Goal: Communication & Community: Answer question/provide support

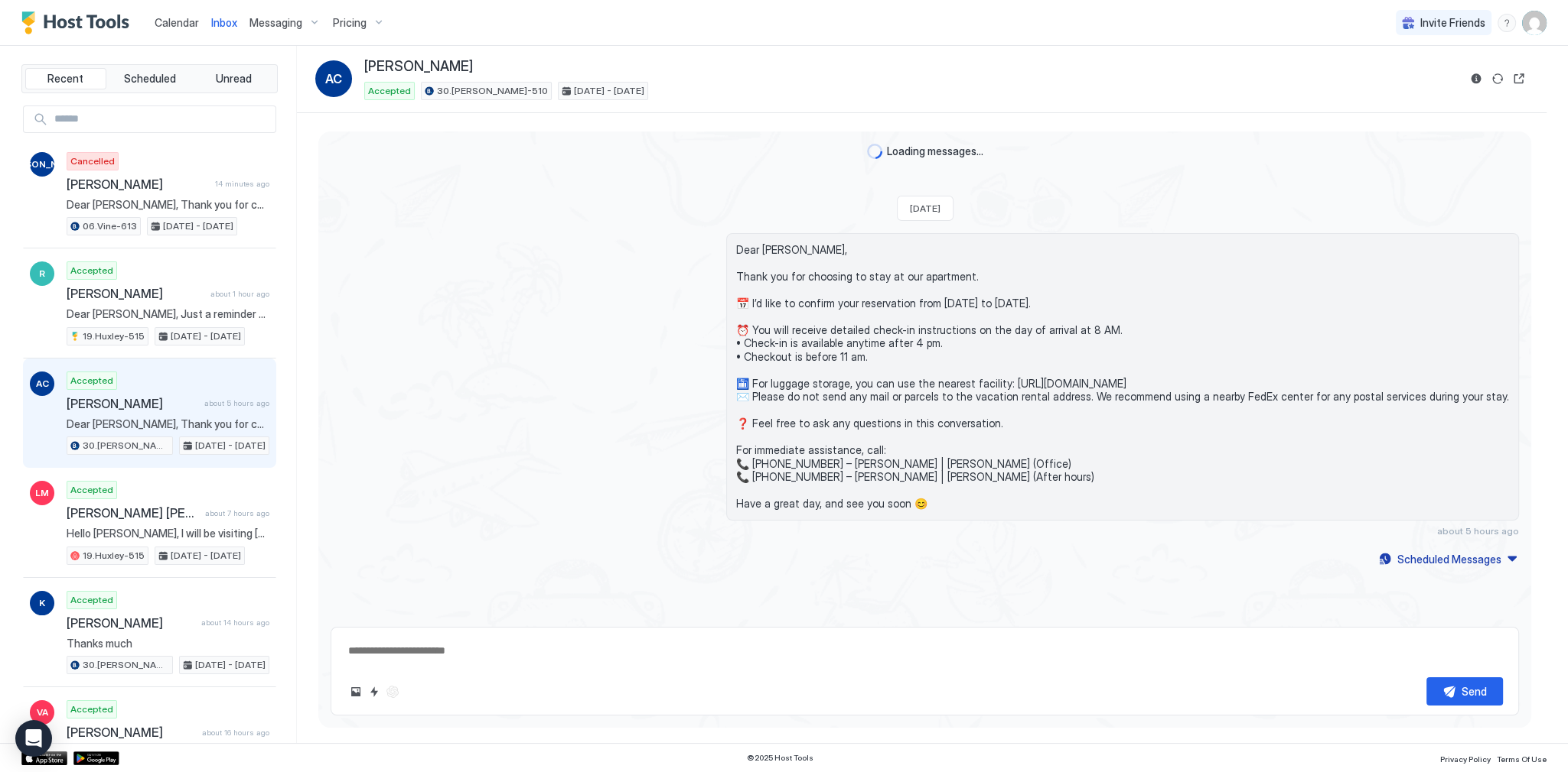
scroll to position [116, 0]
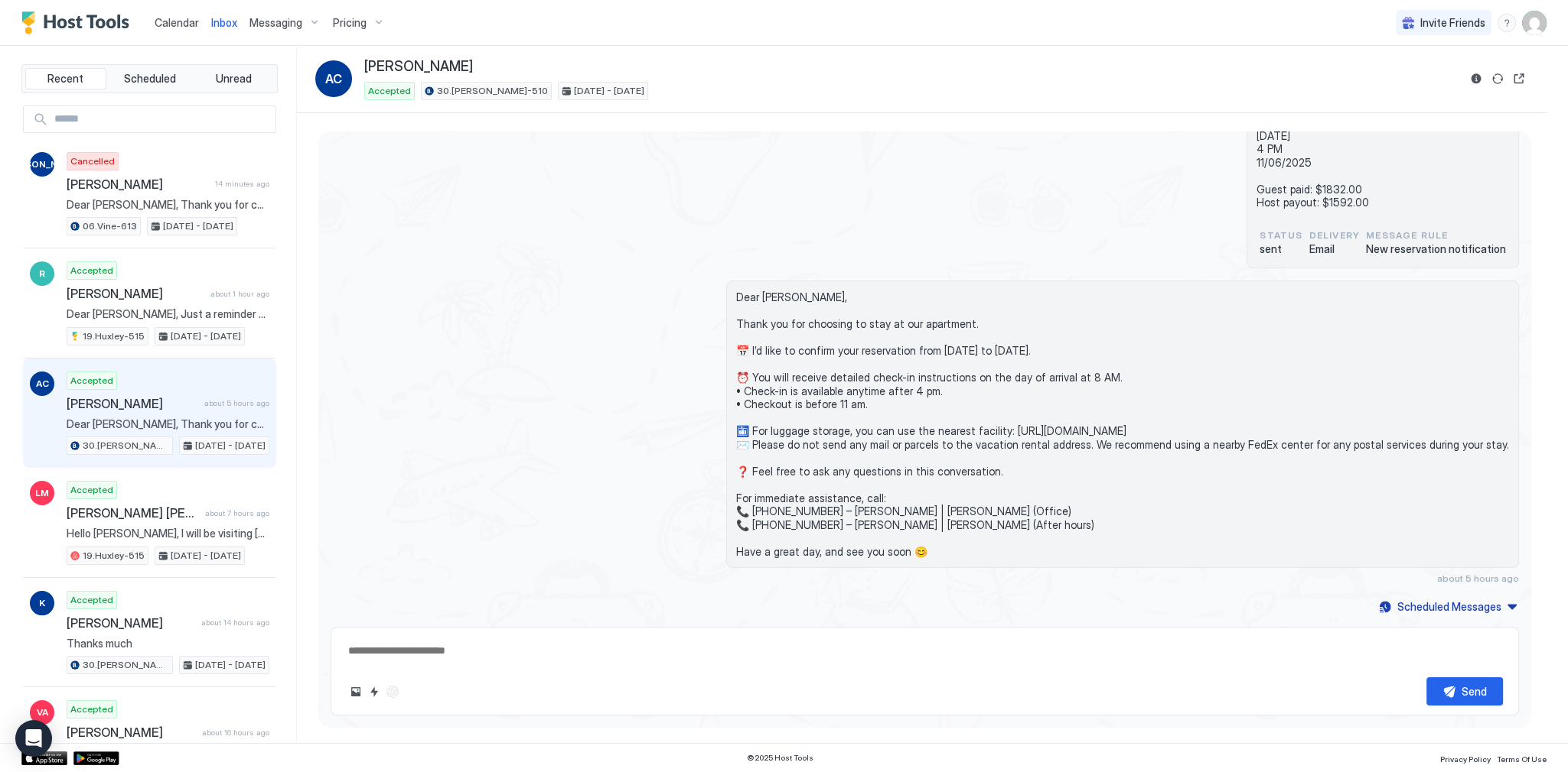
click at [668, 318] on div "Dear [PERSON_NAME], Thank you for choosing to stay at our apartment. 📅 I’d like…" at bounding box center [924, 432] width 1189 height 304
click at [172, 5] on button "Calendar" at bounding box center [176, 22] width 56 height 45
click at [171, 17] on span "Calendar" at bounding box center [177, 22] width 44 height 13
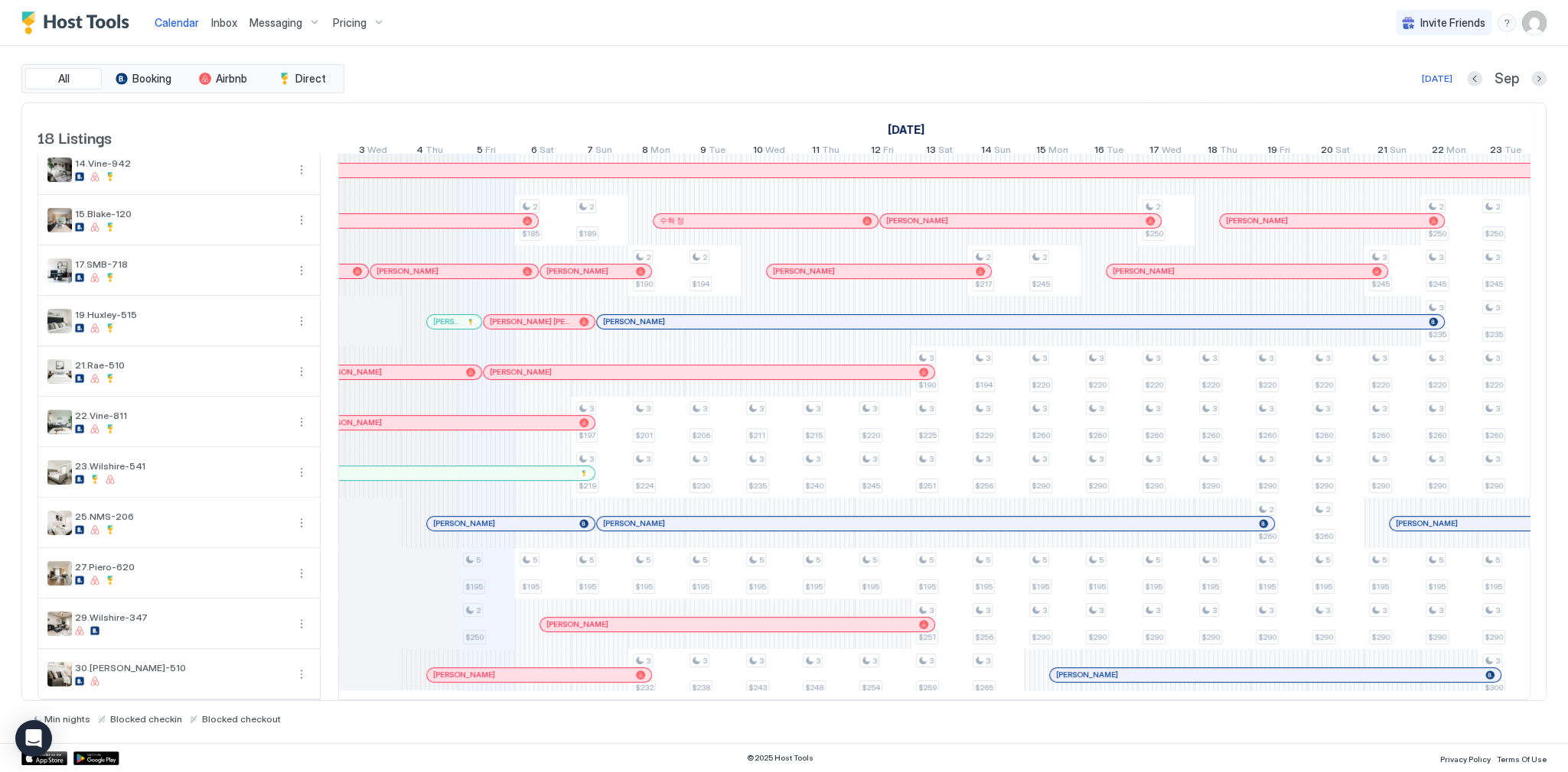
scroll to position [0, 728]
drag, startPoint x: 426, startPoint y: 34, endPoint x: 418, endPoint y: 35, distance: 8.1
click at [426, 35] on div "Calendar Inbox Messaging Pricing Invite Friends SG" at bounding box center [784, 23] width 1568 height 46
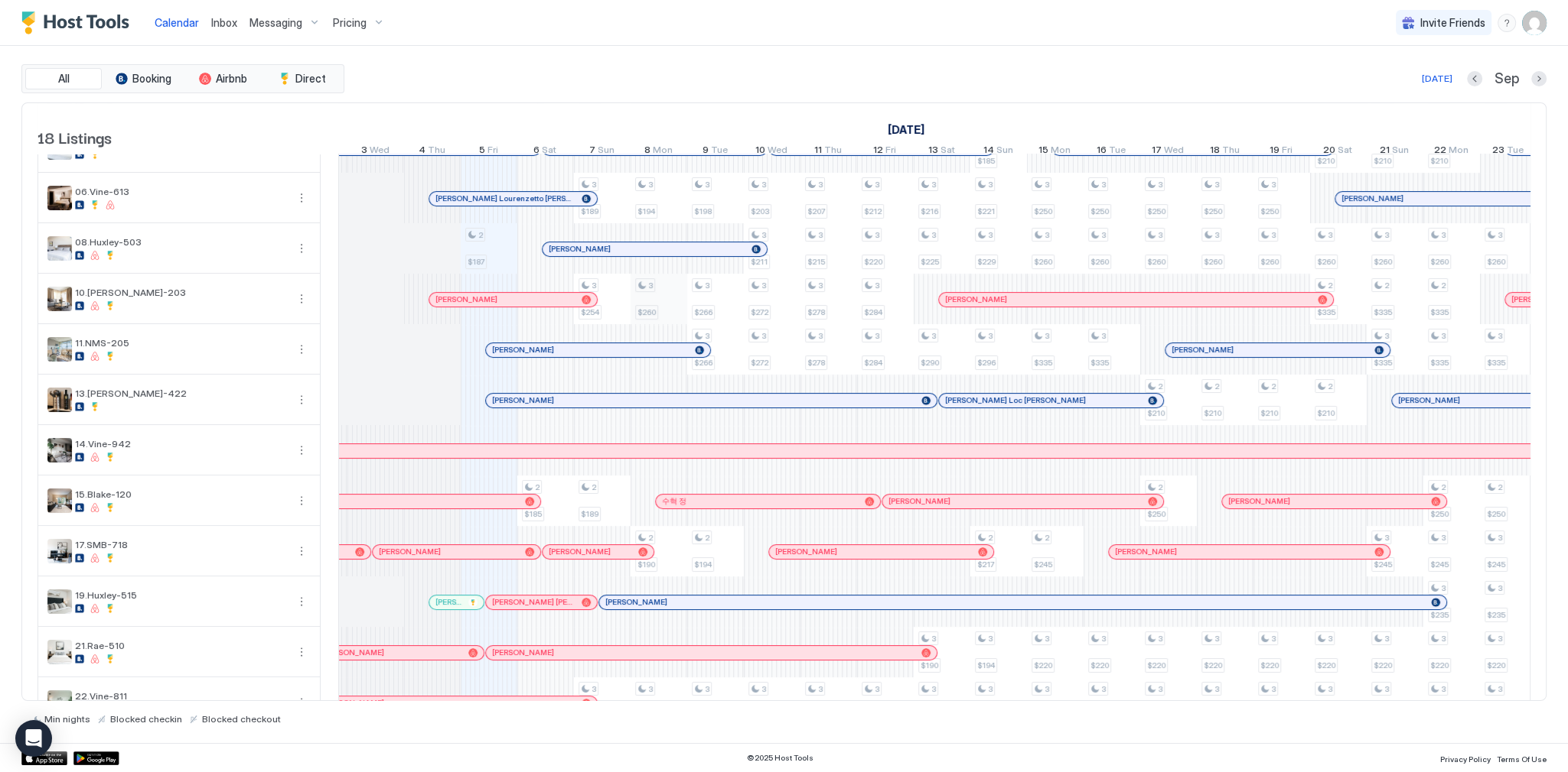
scroll to position [0, 0]
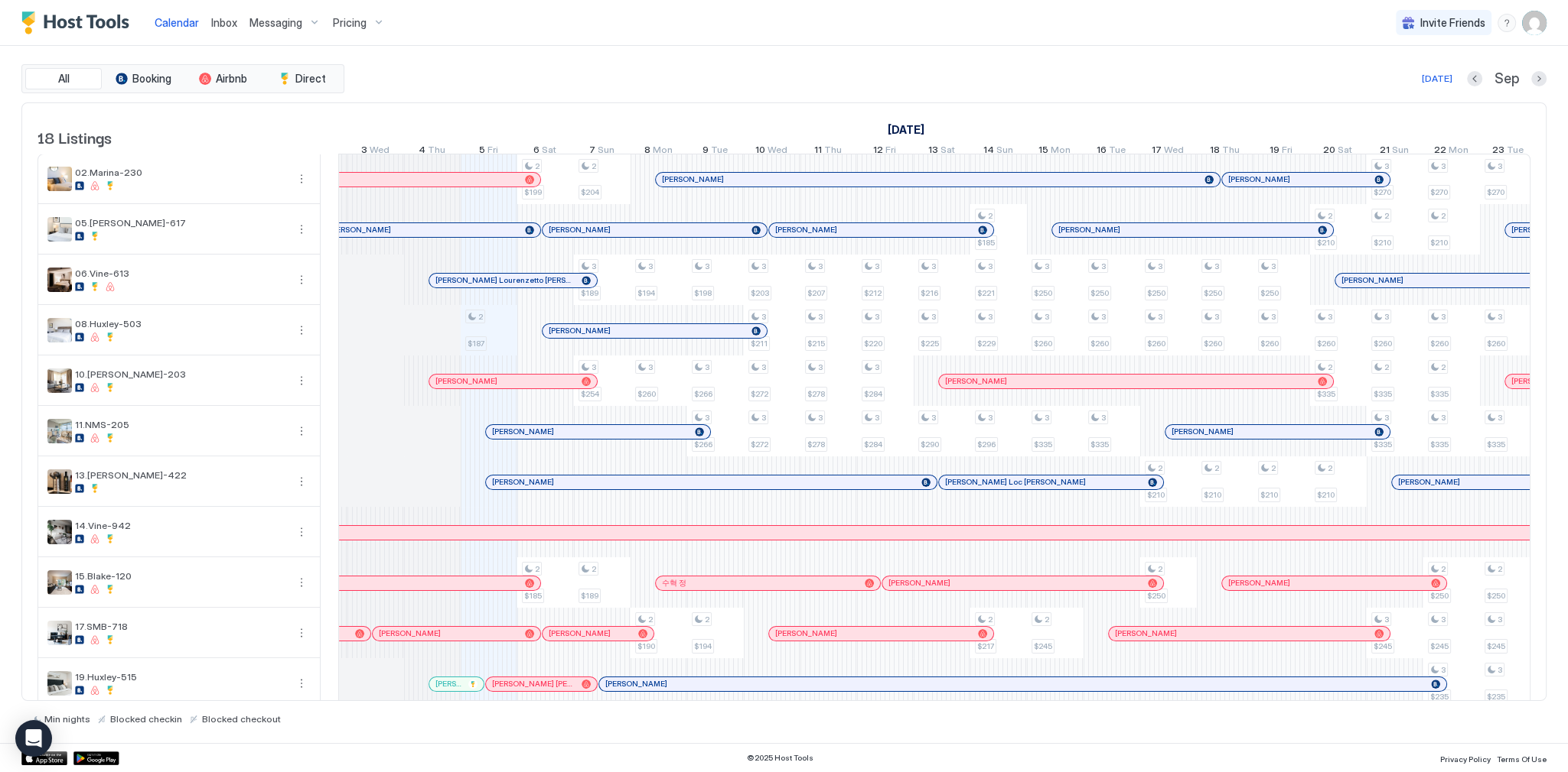
click at [618, 79] on div "[DATE] Sep" at bounding box center [947, 79] width 1199 height 18
click at [563, 59] on div "All Booking Airbnb Direct [DATE] [DATE] Listings [DATE] [DATE] [DATE] 21 Thu 22…" at bounding box center [784, 394] width 1525 height 697
click at [222, 29] on link "Inbox" at bounding box center [224, 22] width 26 height 16
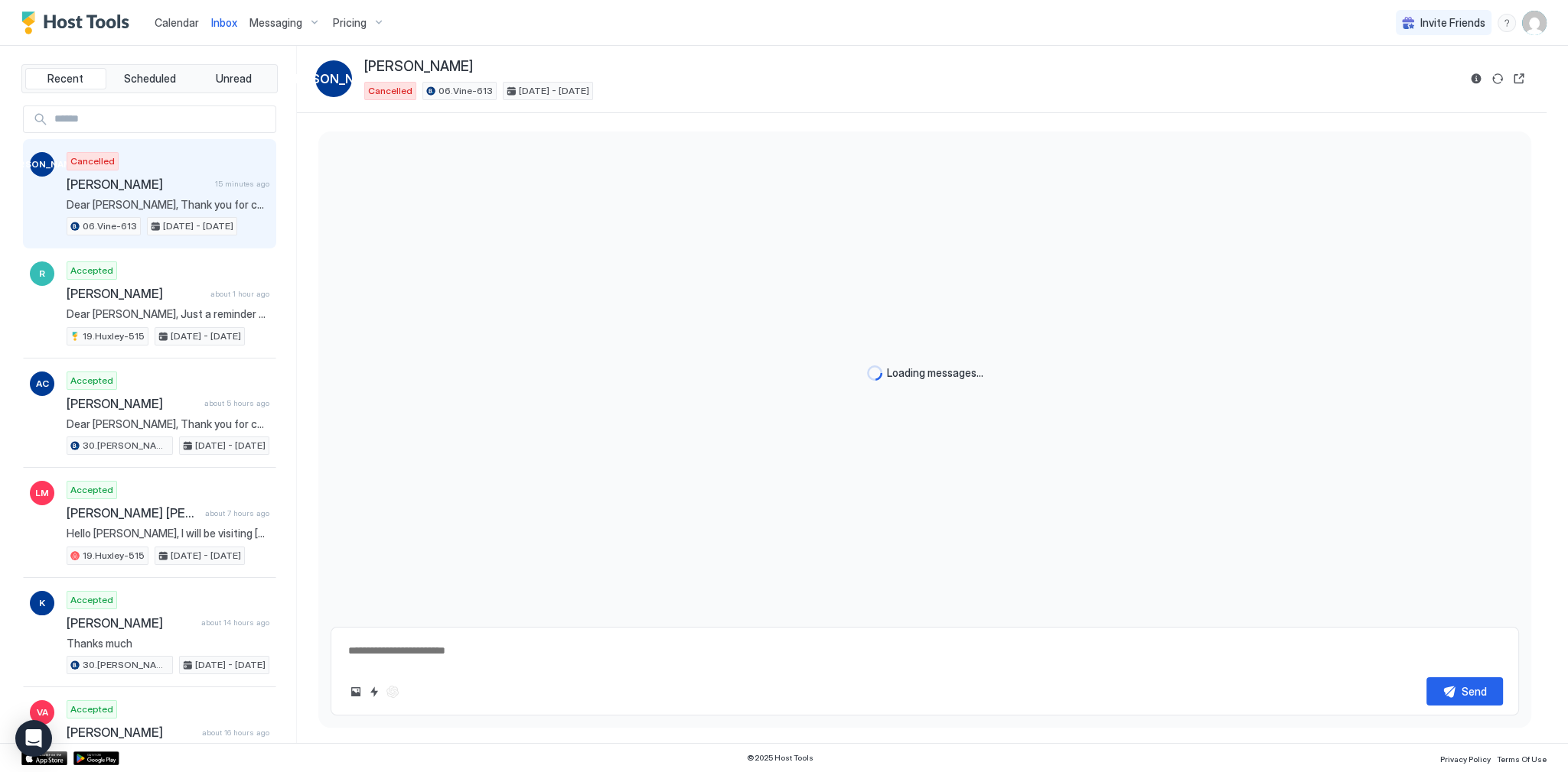
click at [220, 23] on span "Inbox" at bounding box center [224, 22] width 26 height 13
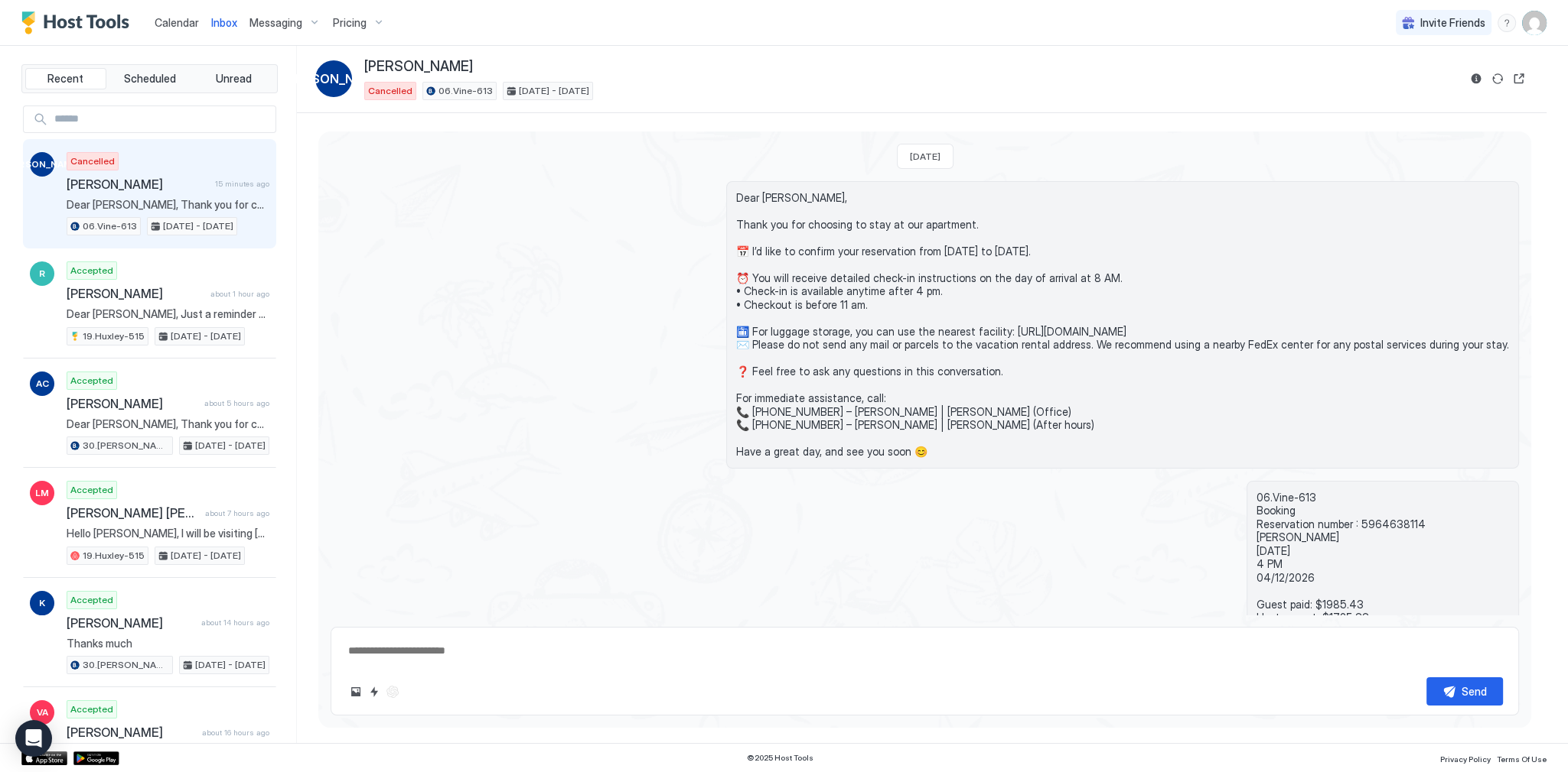
scroll to position [582, 0]
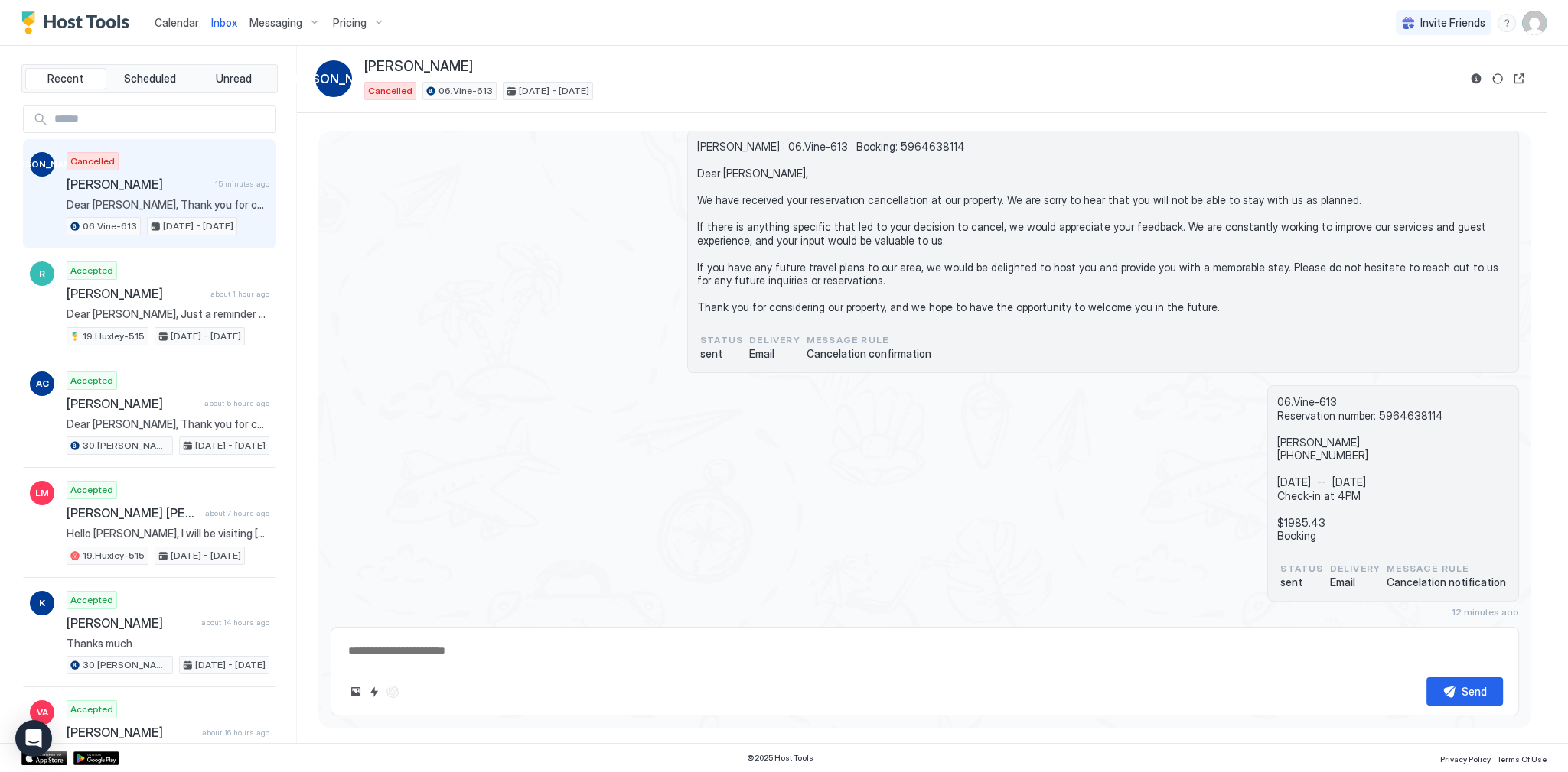
click at [157, 21] on span "Calendar" at bounding box center [177, 22] width 44 height 13
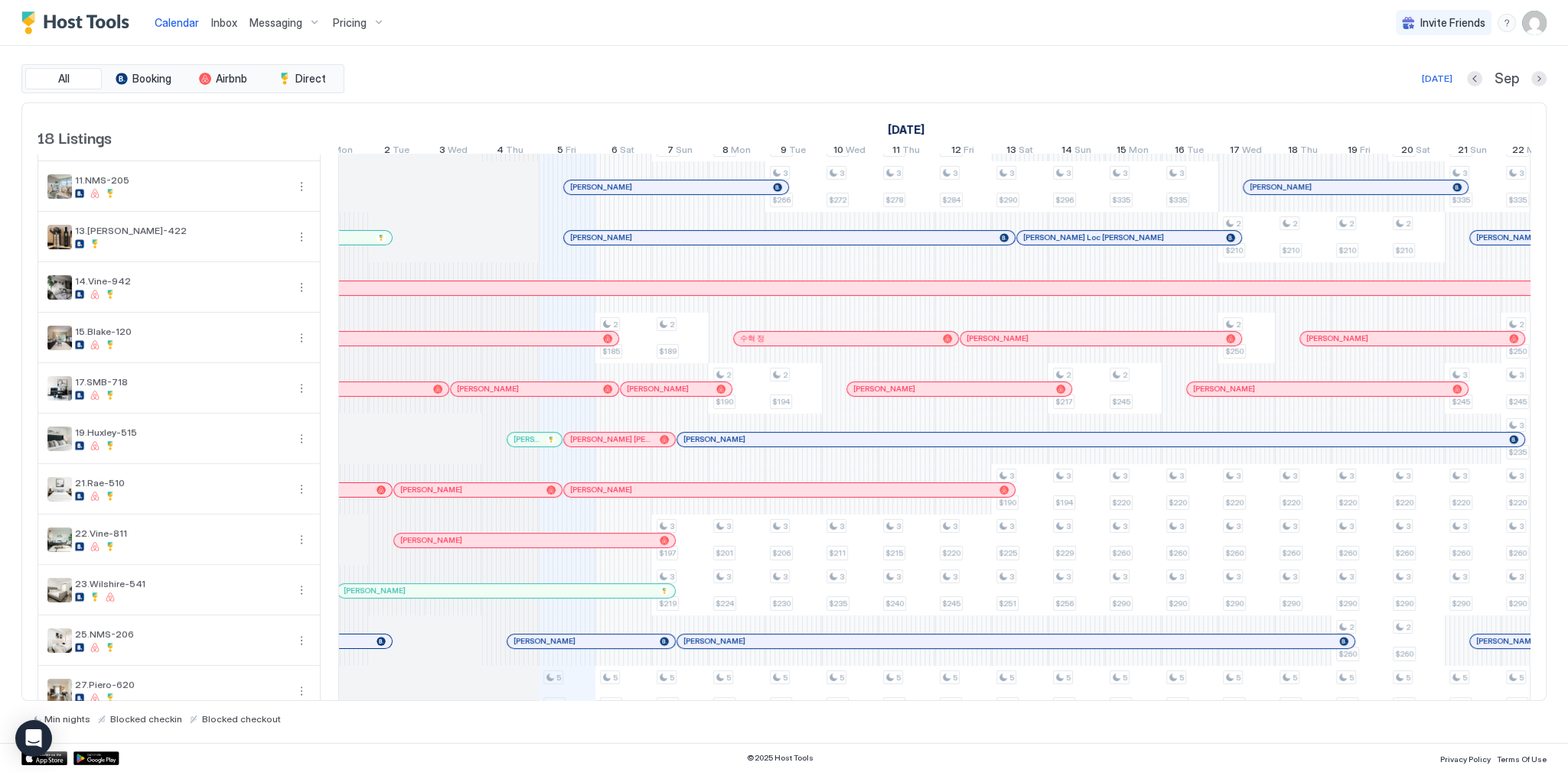
scroll to position [0, 843]
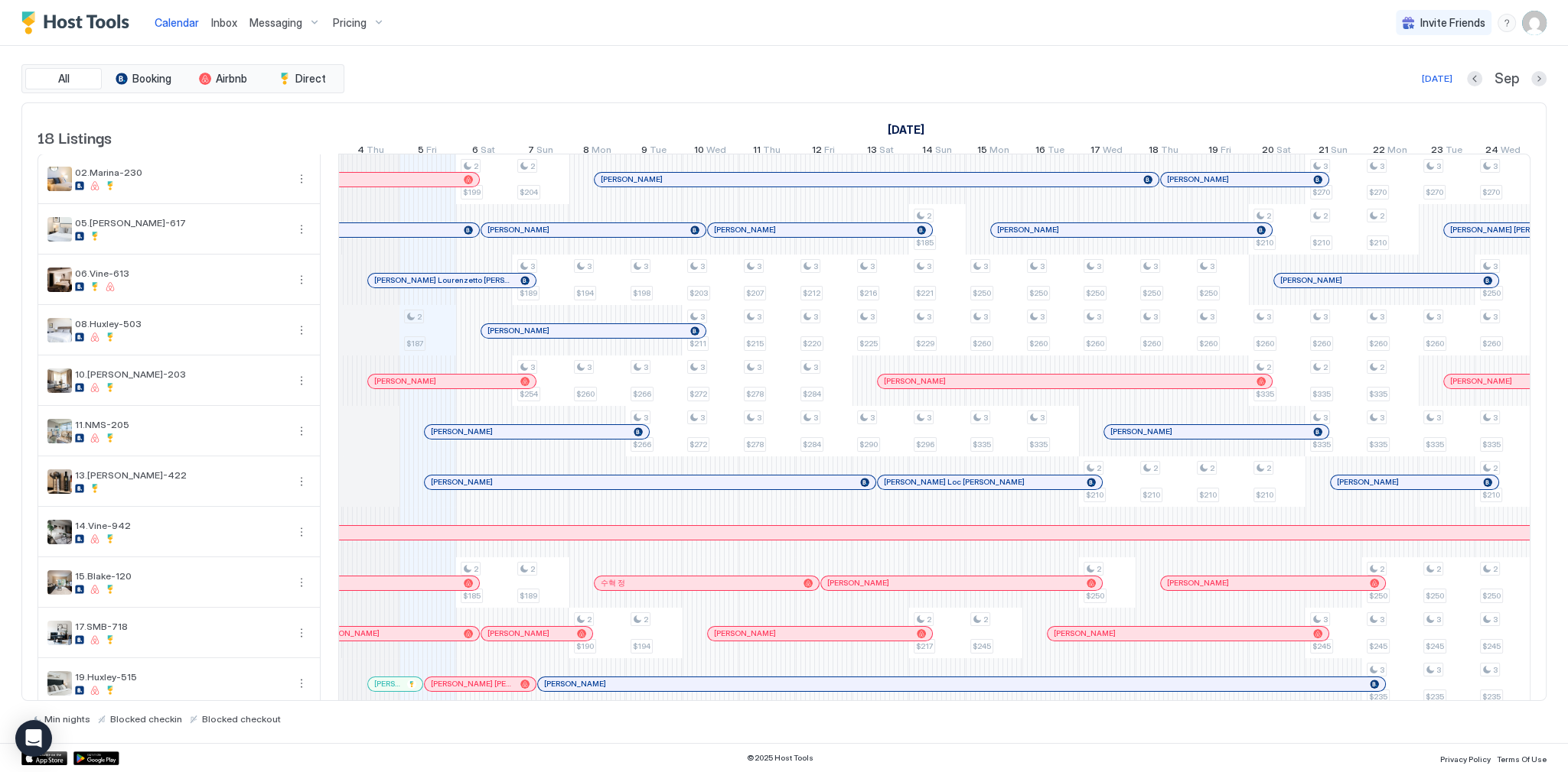
click at [611, 79] on div "[DATE] Sep" at bounding box center [947, 79] width 1199 height 18
click at [930, 96] on div "All Booking Airbnb Direct [DATE] [DATE] Listings [DATE] [DATE] [DATE] 21 Thu 22…" at bounding box center [784, 394] width 1525 height 661
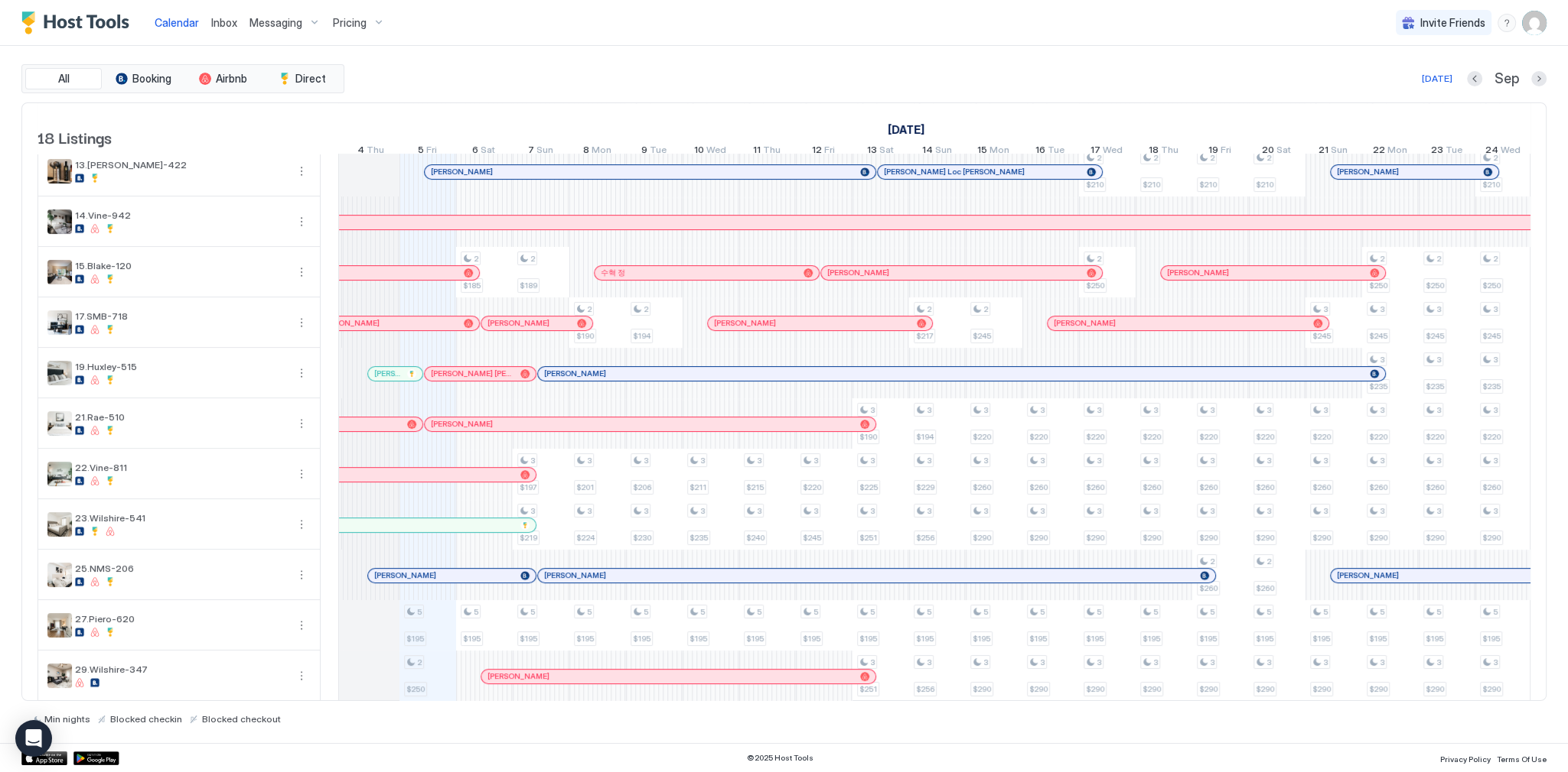
scroll to position [376, 0]
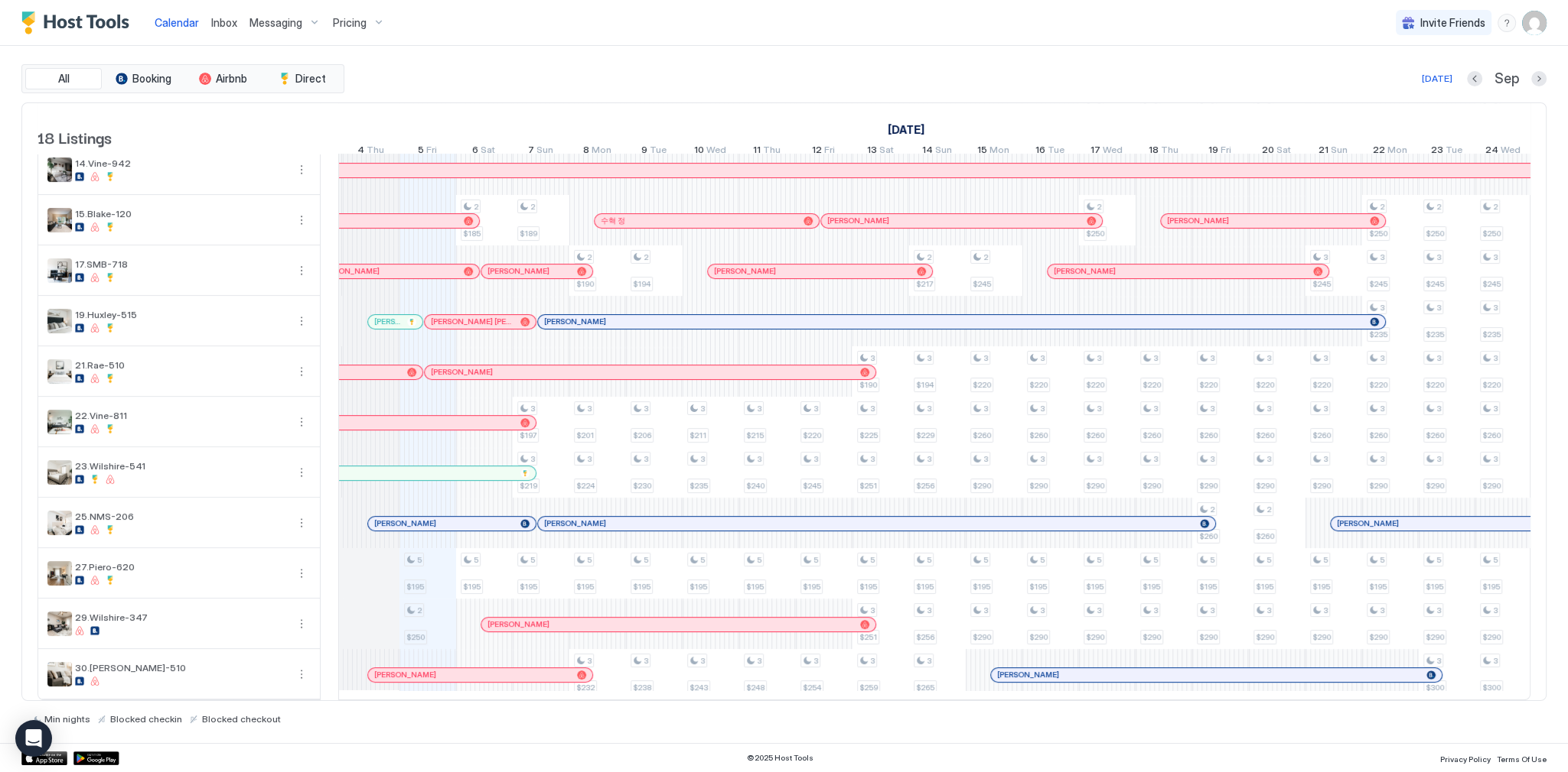
click at [885, 46] on div "All Booking Airbnb Direct [DATE] [DATE] Listings [DATE] [DATE] [DATE] 21 Thu 22…" at bounding box center [784, 394] width 1525 height 697
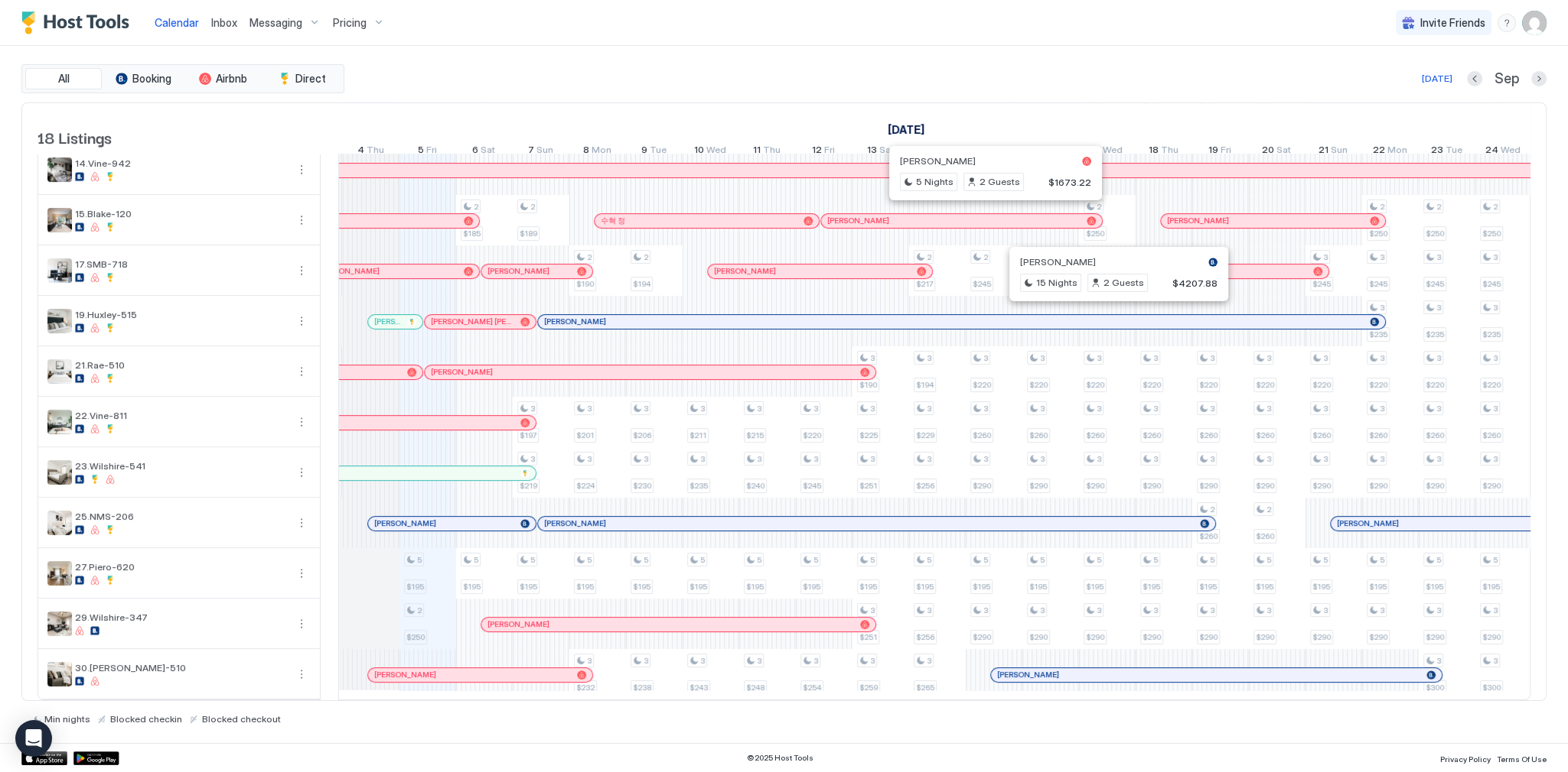
click at [398, 37] on div "Calendar Inbox Messaging Pricing Invite Friends SG" at bounding box center [784, 23] width 1568 height 46
click at [218, 29] on link "Inbox" at bounding box center [224, 22] width 26 height 16
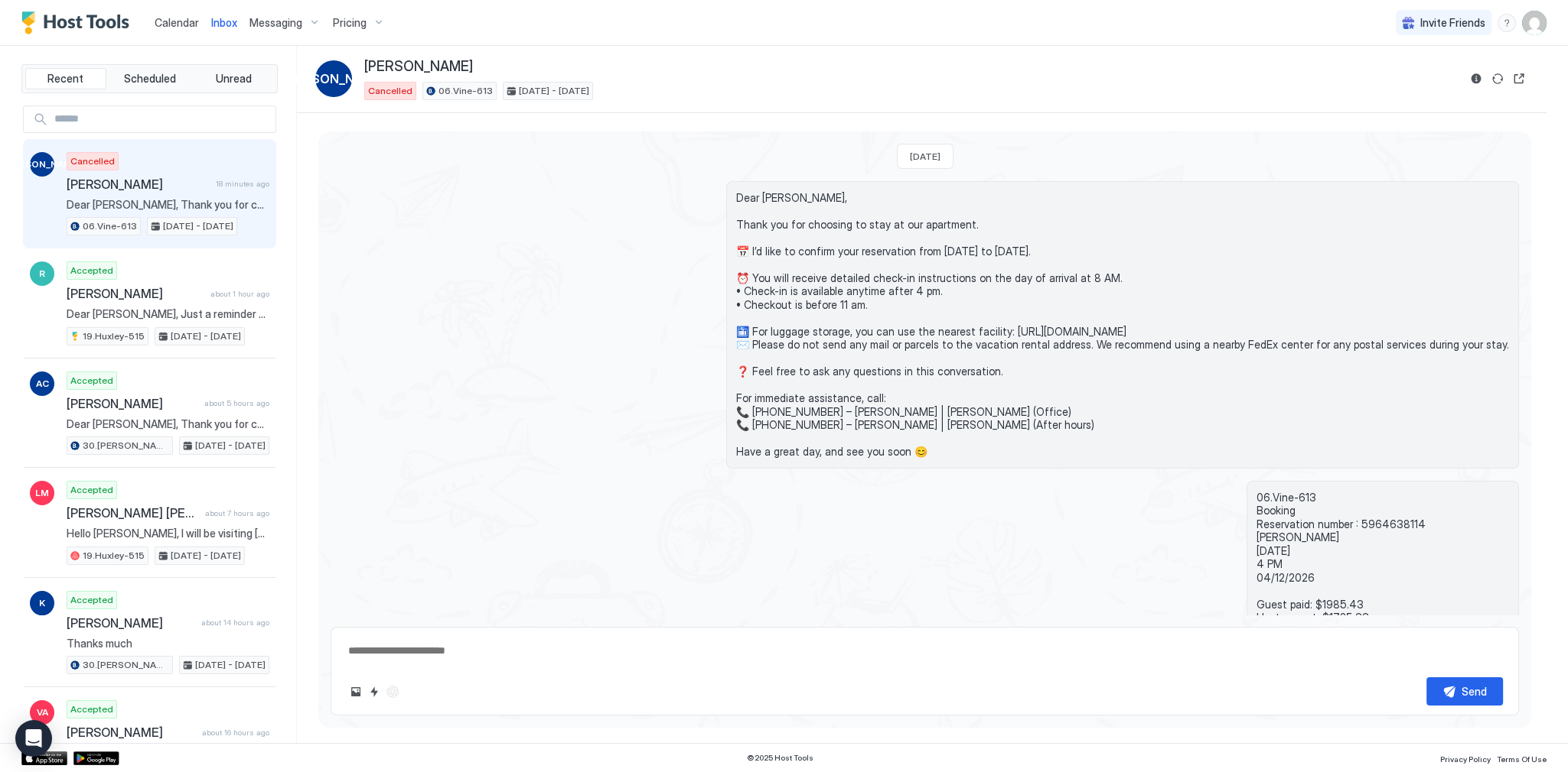
scroll to position [582, 0]
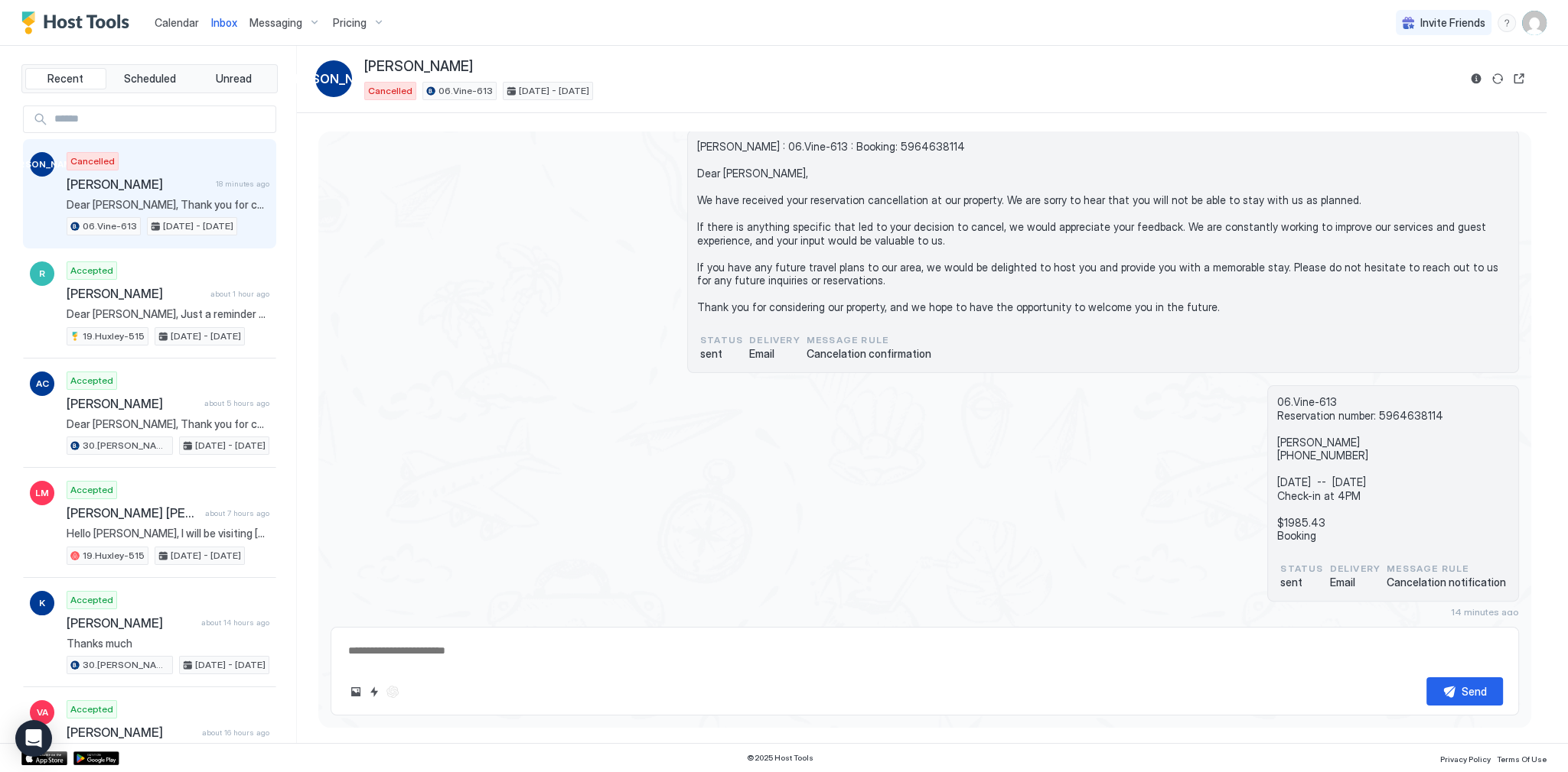
click at [538, 290] on div "[PERSON_NAME] : 06.Vine-613 : Booking: 5964638114 Dear [PERSON_NAME], We have r…" at bounding box center [924, 252] width 1189 height 243
click at [897, 399] on div "06.Vine-613 Reservation number: 5964638114 [PERSON_NAME] [PHONE_NUMBER] [DATE] …" at bounding box center [924, 501] width 1189 height 232
click at [449, 217] on div "[PERSON_NAME] : 06.Vine-613 : Booking: 5964638114 Dear [PERSON_NAME], We have r…" at bounding box center [924, 252] width 1189 height 243
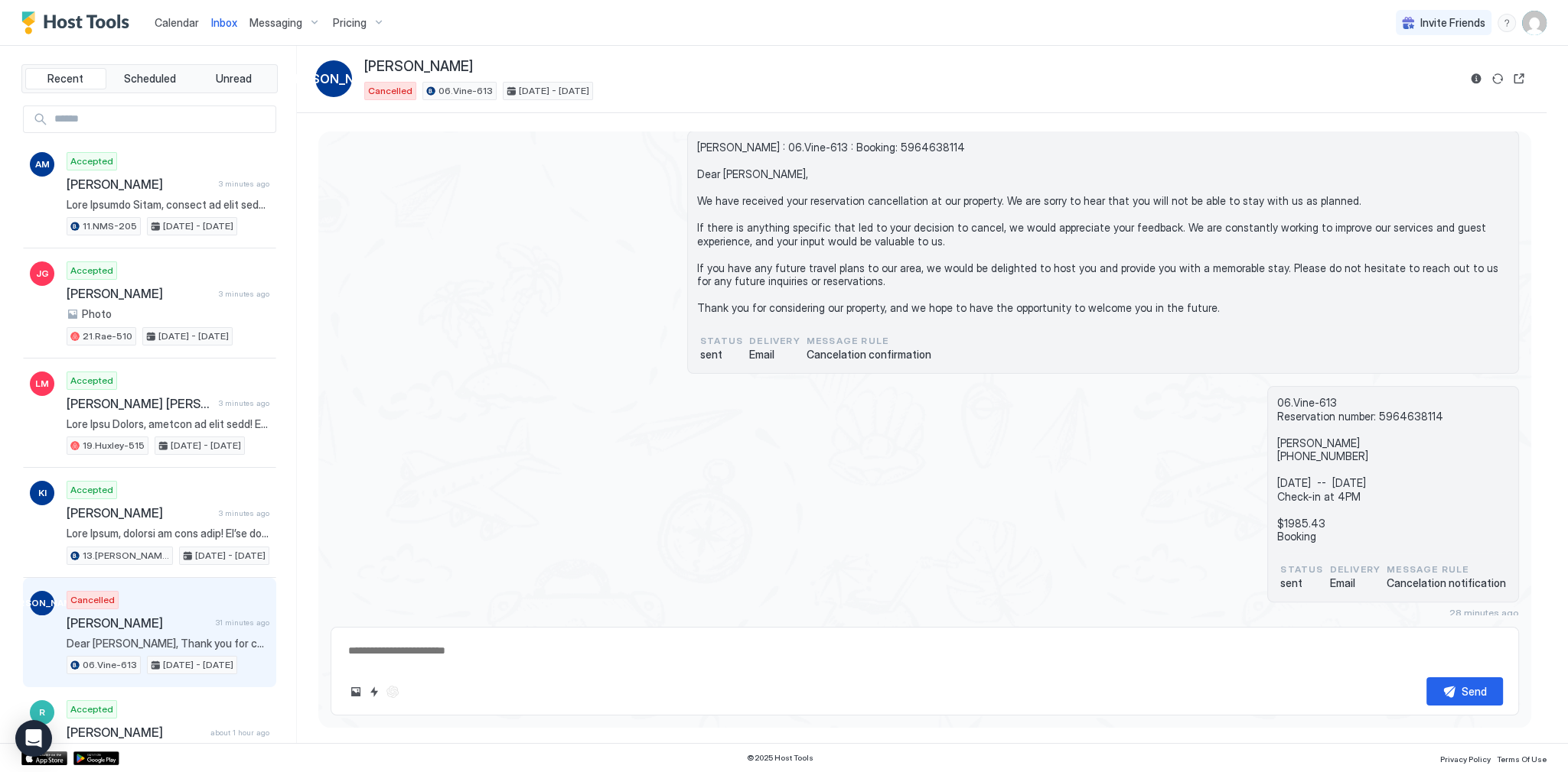
click at [178, 25] on span "Calendar" at bounding box center [177, 22] width 44 height 13
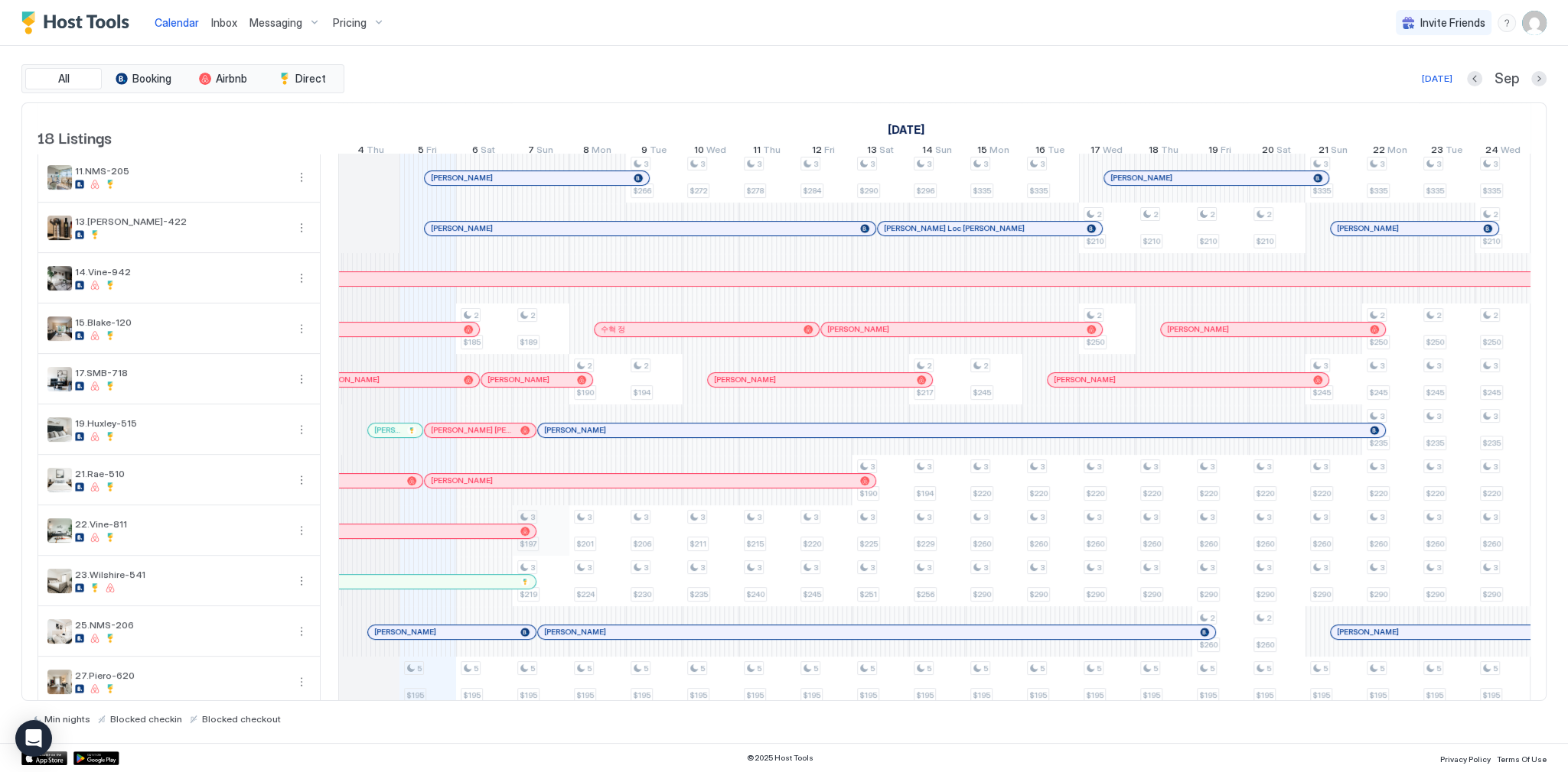
scroll to position [0, 753]
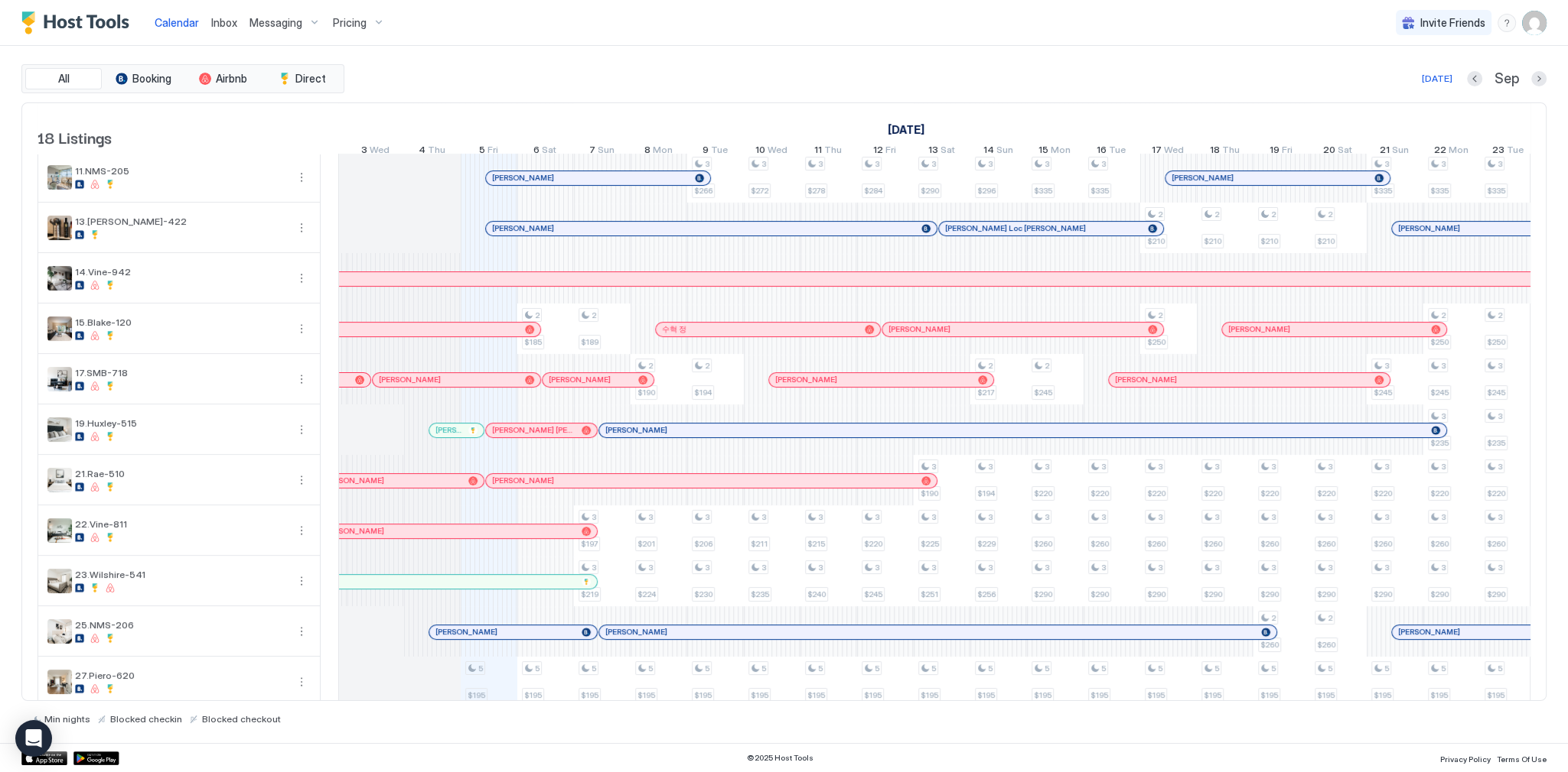
click at [0, 0] on div at bounding box center [0, 0] width 0 height 0
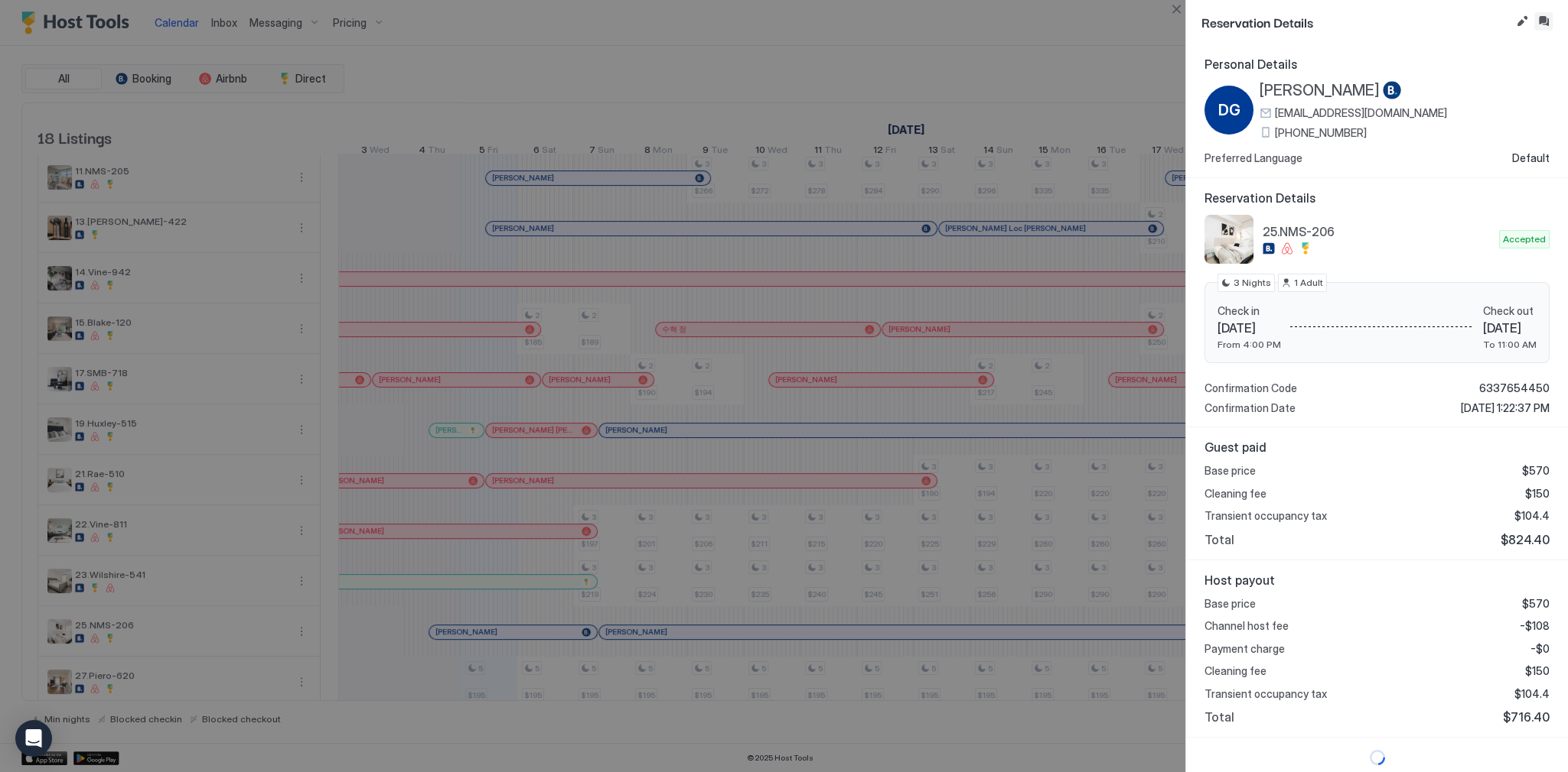
click at [1546, 18] on button "Inbox" at bounding box center [1543, 21] width 18 height 18
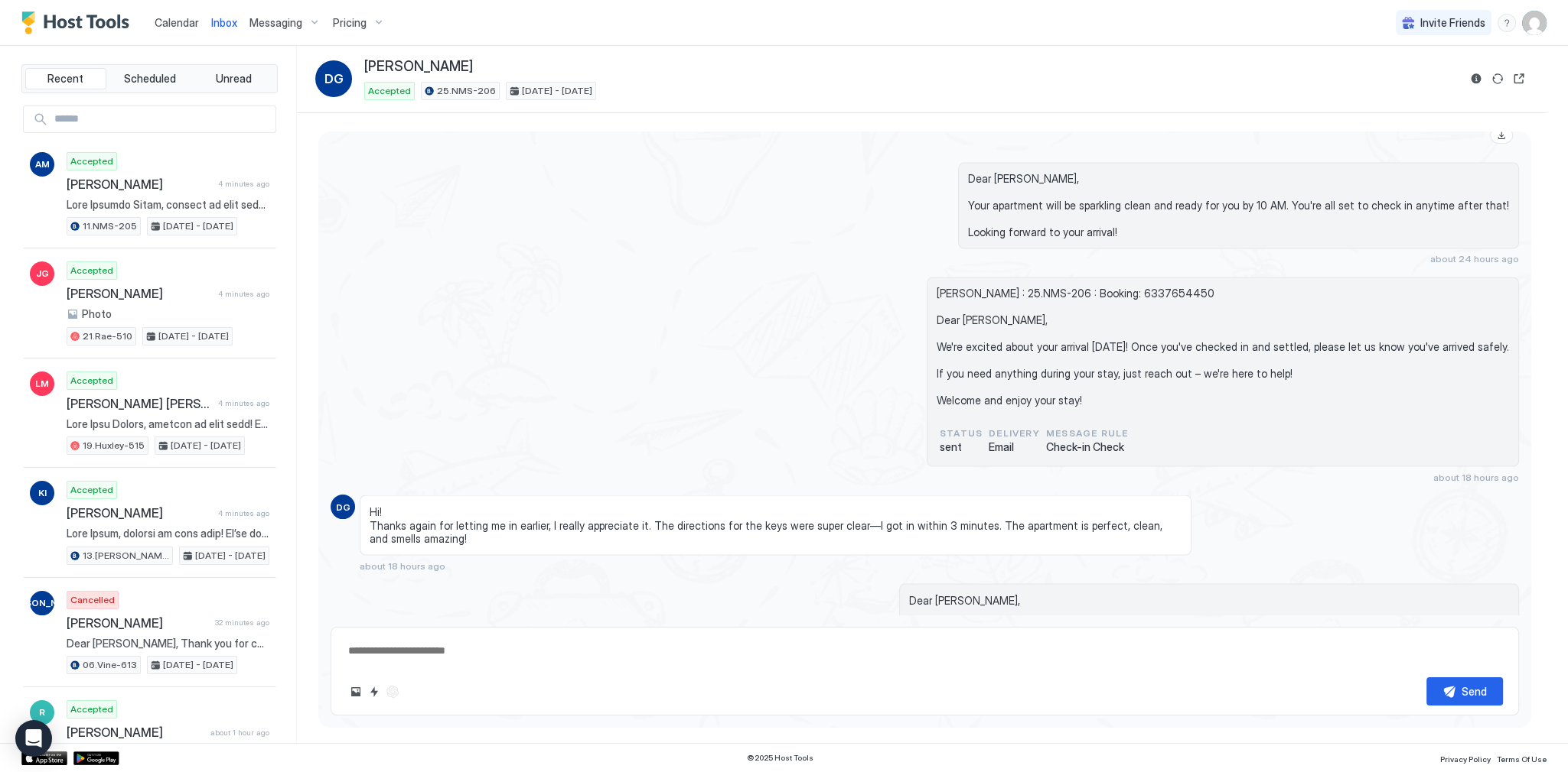
scroll to position [3557, 0]
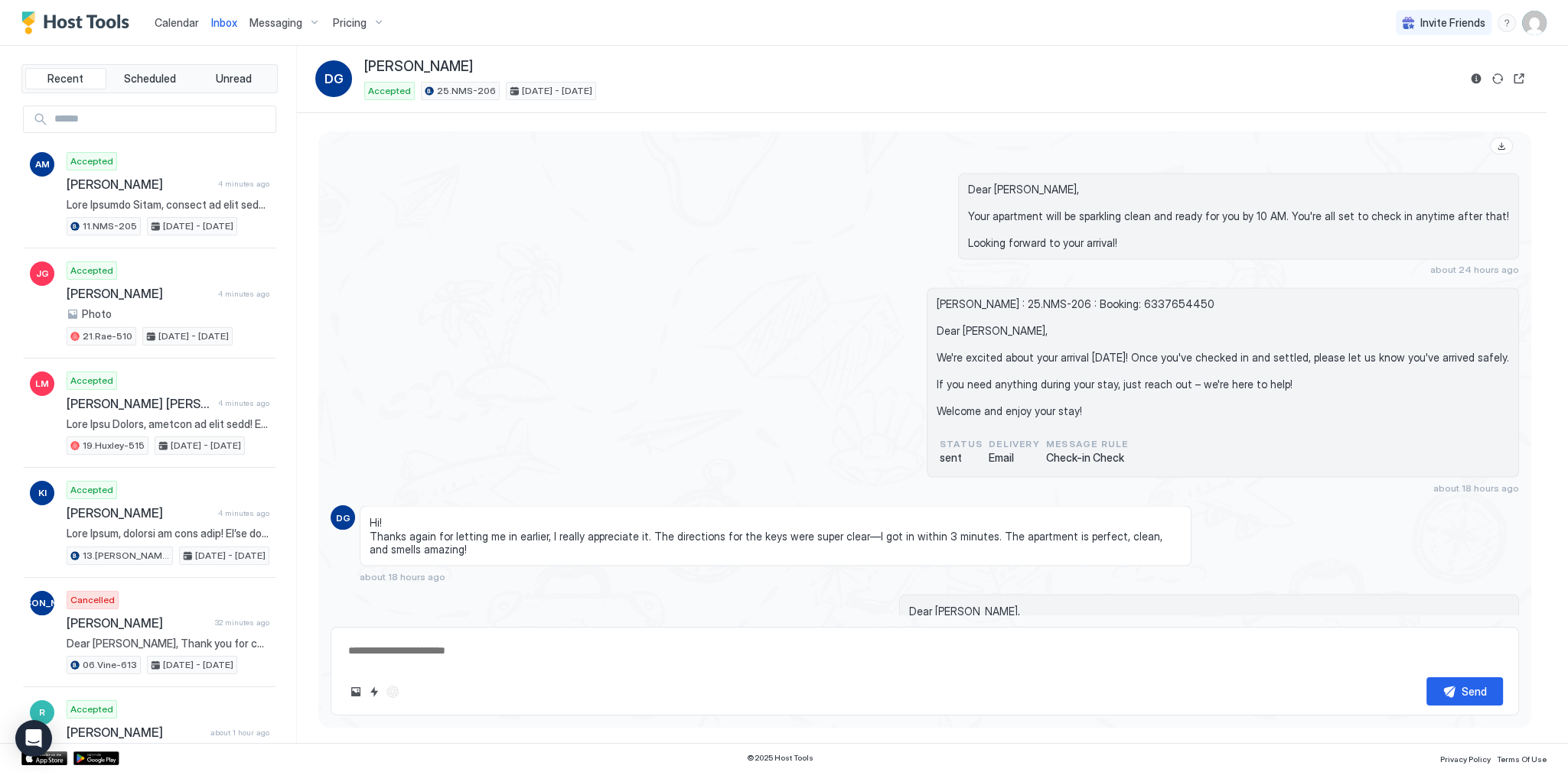
click at [677, 313] on div "[PERSON_NAME] : 25.NMS-206 : Booking: 6337654450 Dear [PERSON_NAME], We're exci…" at bounding box center [924, 390] width 1189 height 205
click at [857, 407] on div "[PERSON_NAME] : 25.NMS-206 : Booking: 6337654450 Dear [PERSON_NAME], We're exci…" at bounding box center [924, 390] width 1189 height 205
click at [709, 658] on textarea at bounding box center [925, 651] width 1156 height 29
paste textarea "**********"
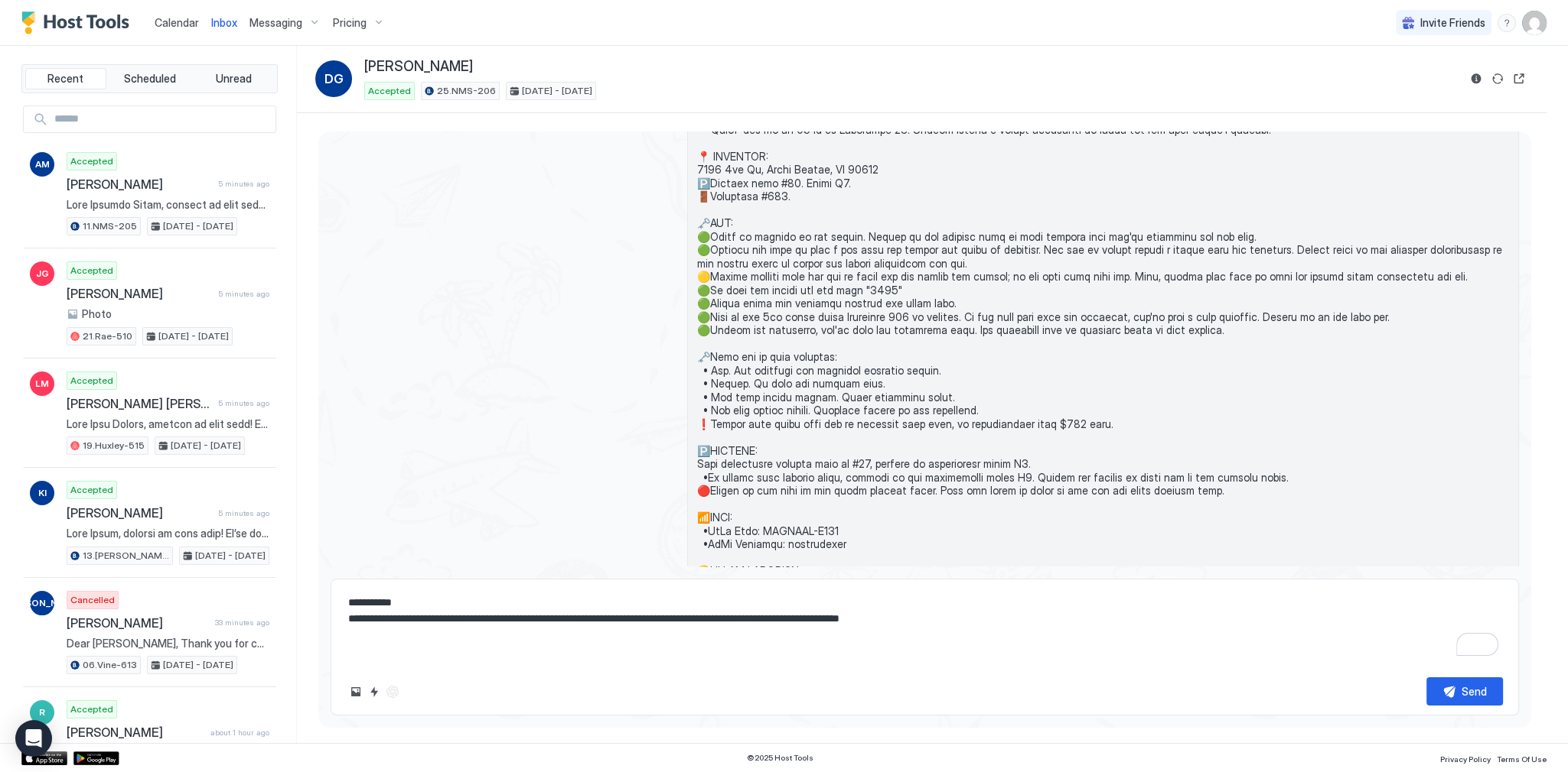
scroll to position [1906, 0]
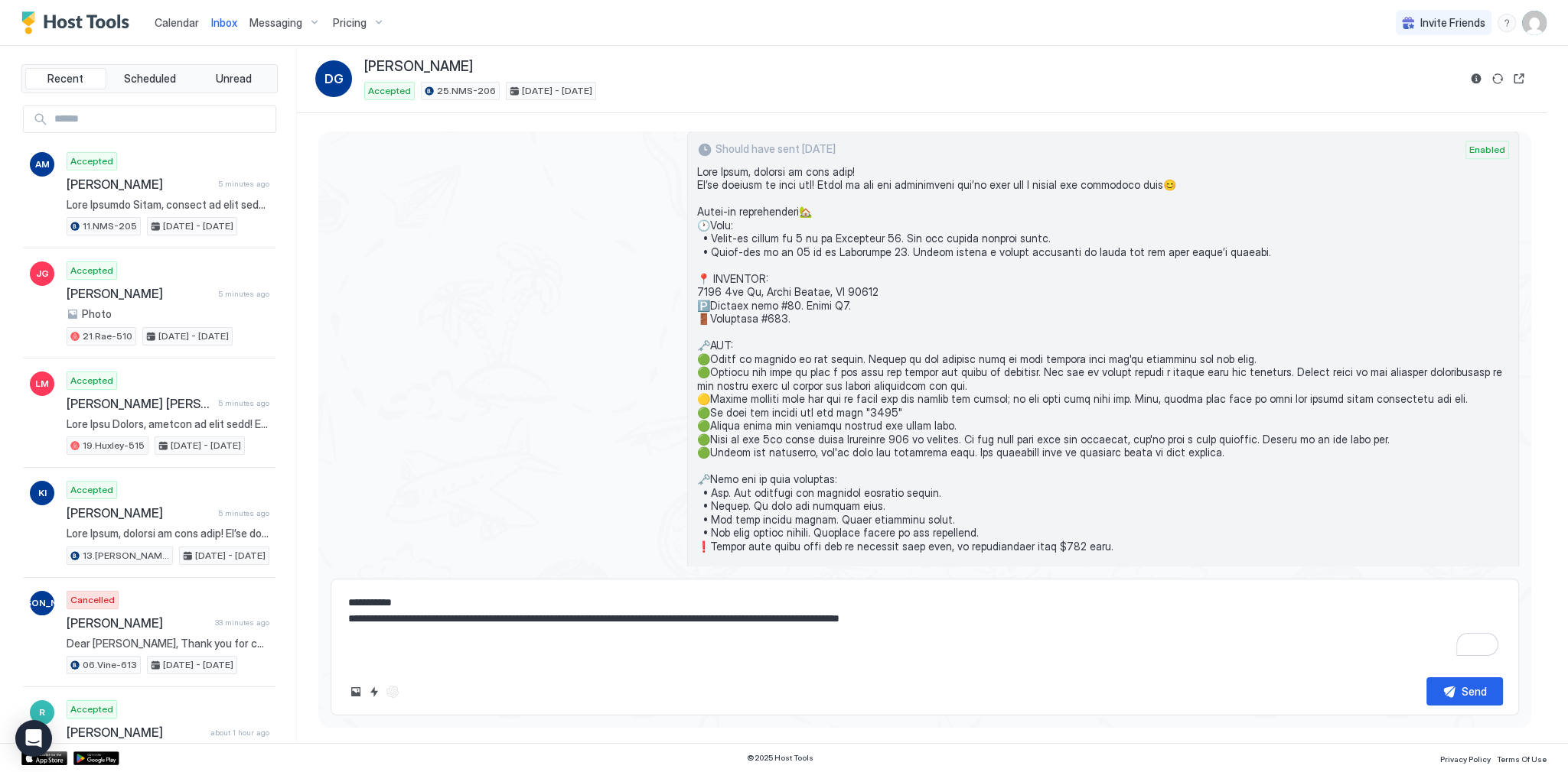
type textarea "**********"
click at [869, 361] on span at bounding box center [1103, 533] width 812 height 736
click at [161, 32] on div "Calendar" at bounding box center [176, 23] width 56 height 29
drag, startPoint x: 165, startPoint y: 28, endPoint x: 175, endPoint y: 33, distance: 11.2
click at [165, 28] on span "Calendar" at bounding box center [177, 22] width 44 height 13
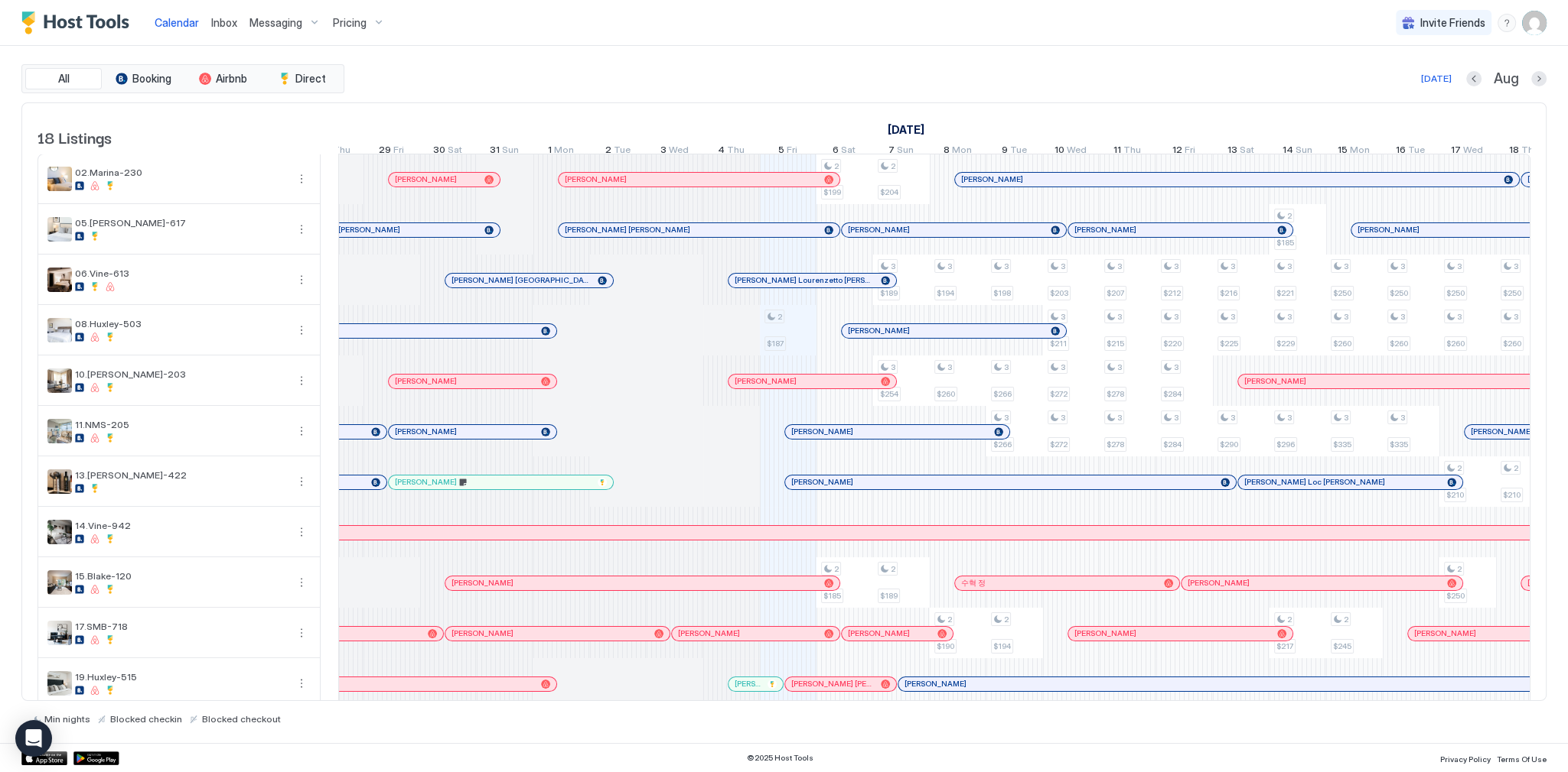
scroll to position [0, 422]
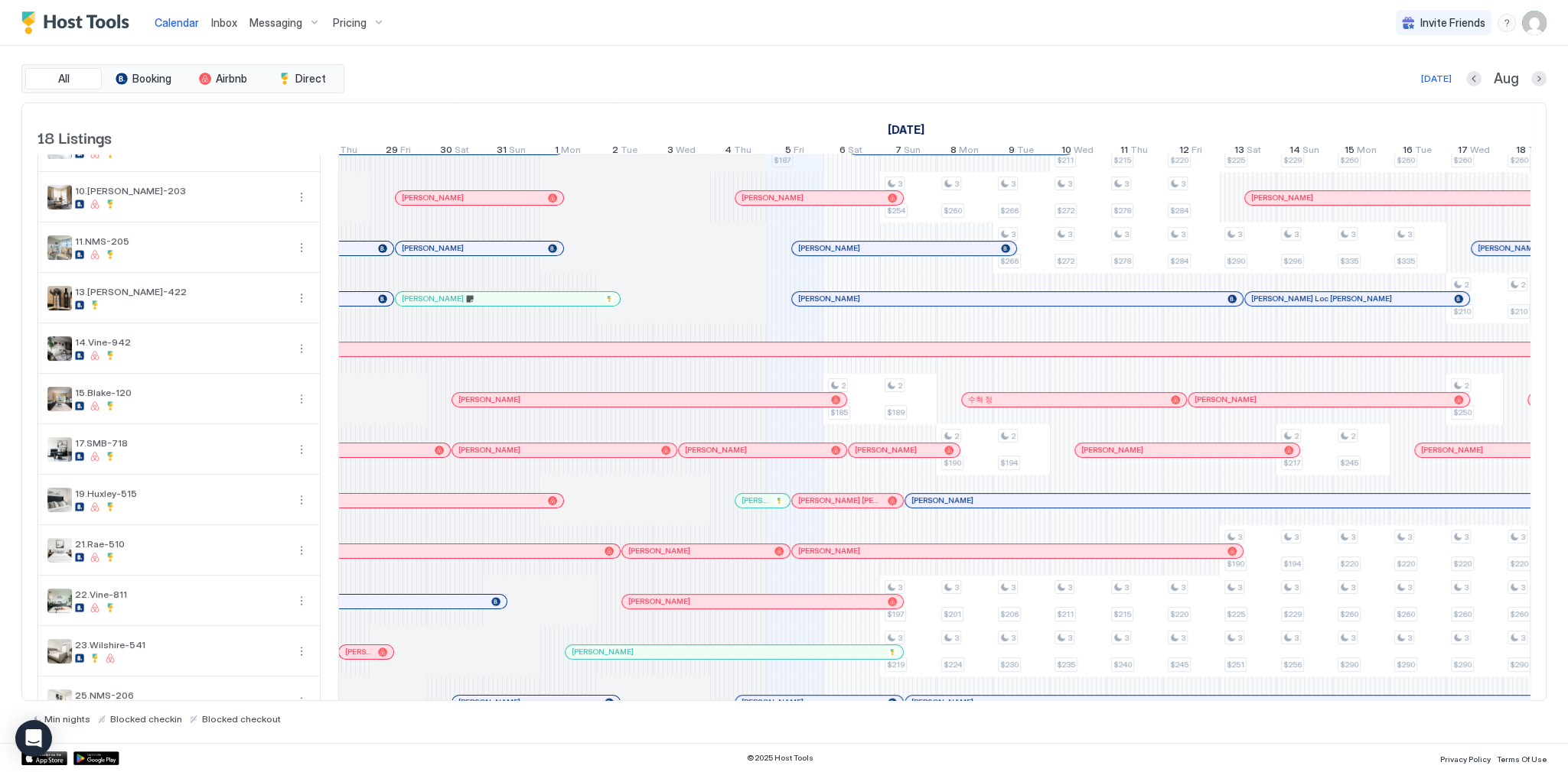
click at [884, 36] on div "Calendar Inbox Messaging Pricing Invite Friends SG" at bounding box center [784, 23] width 1568 height 46
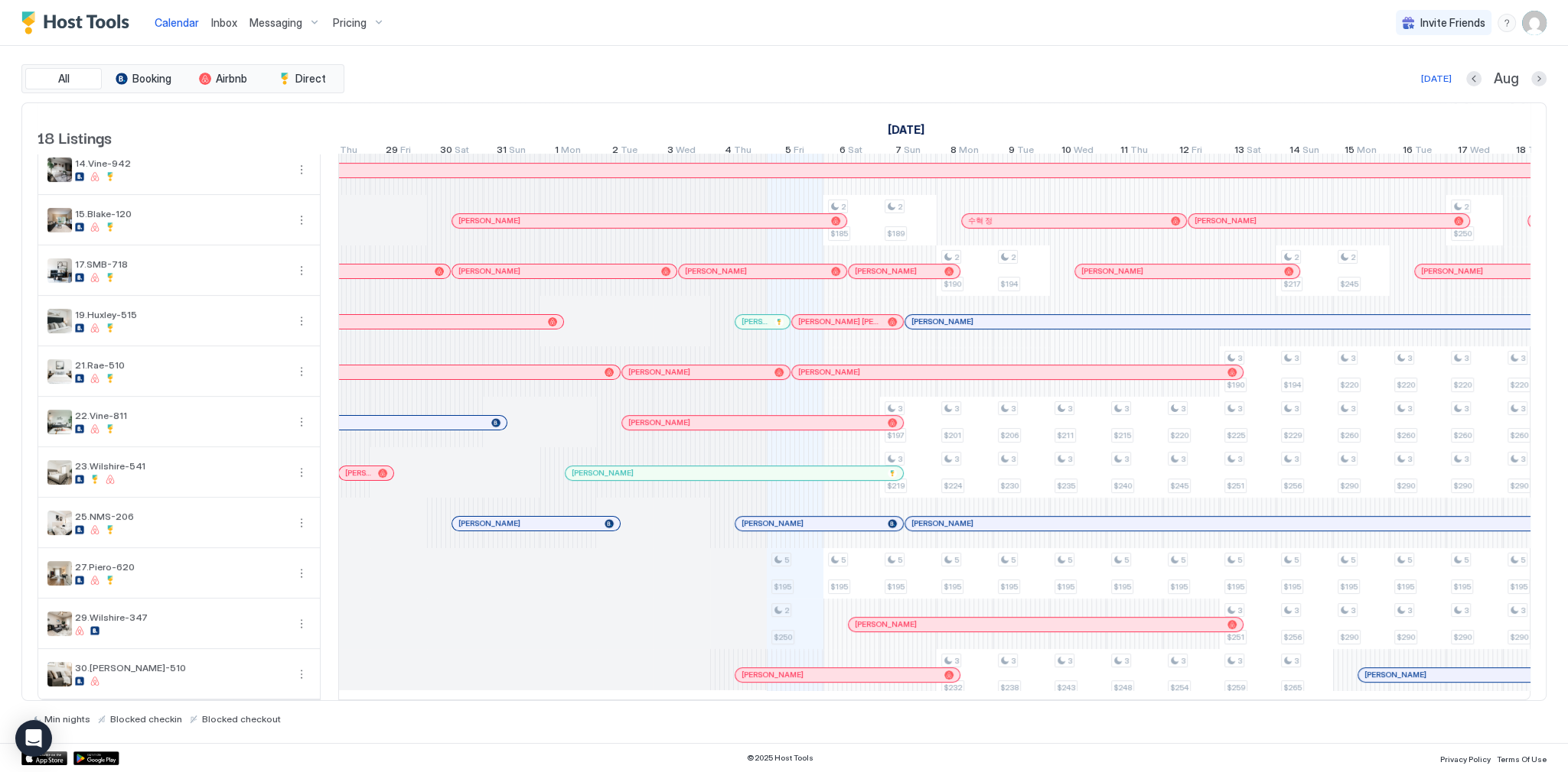
click at [799, 520] on div "[PERSON_NAME]" at bounding box center [819, 523] width 168 height 13
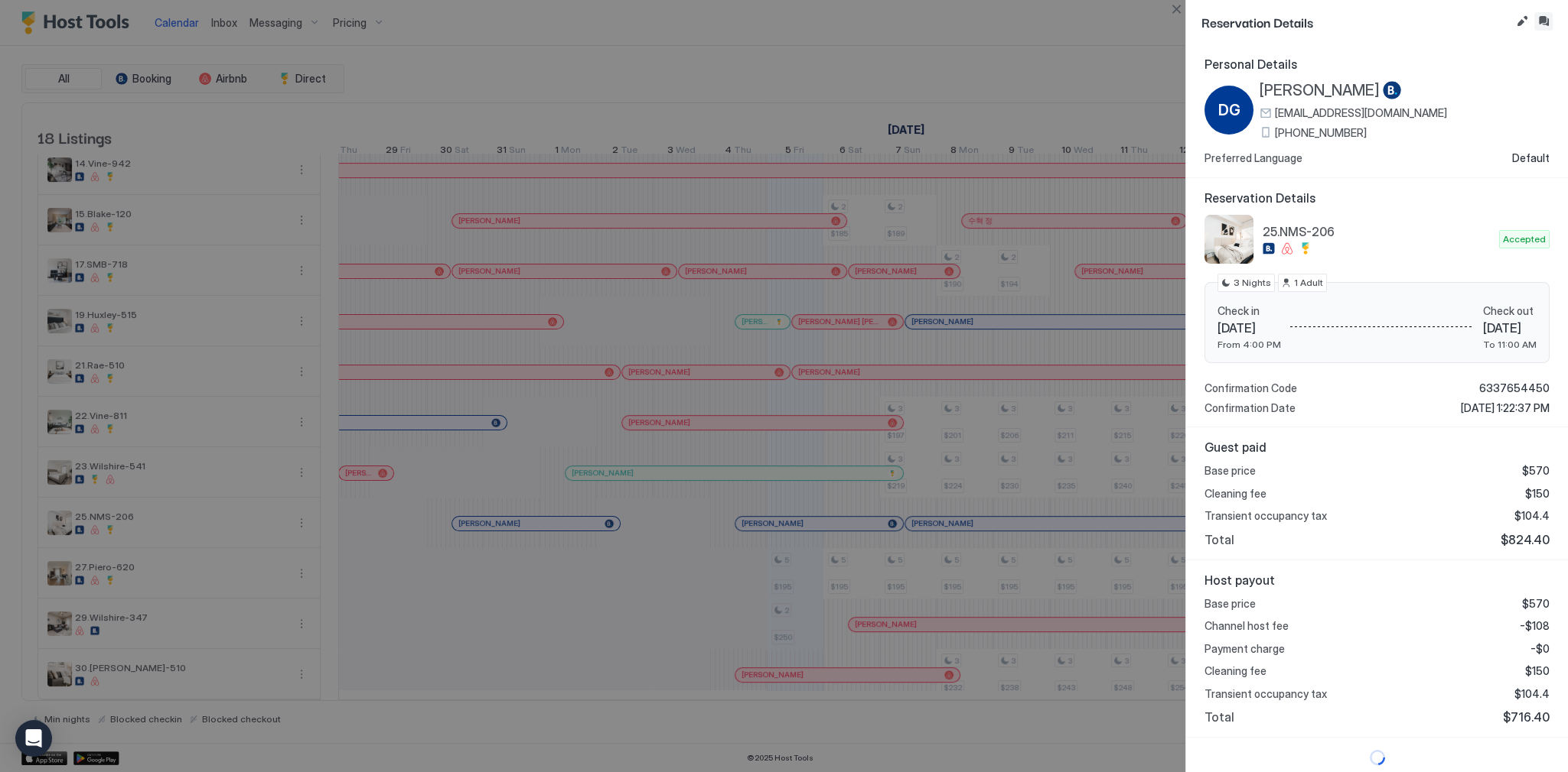
click at [1539, 21] on button "Inbox" at bounding box center [1543, 21] width 18 height 18
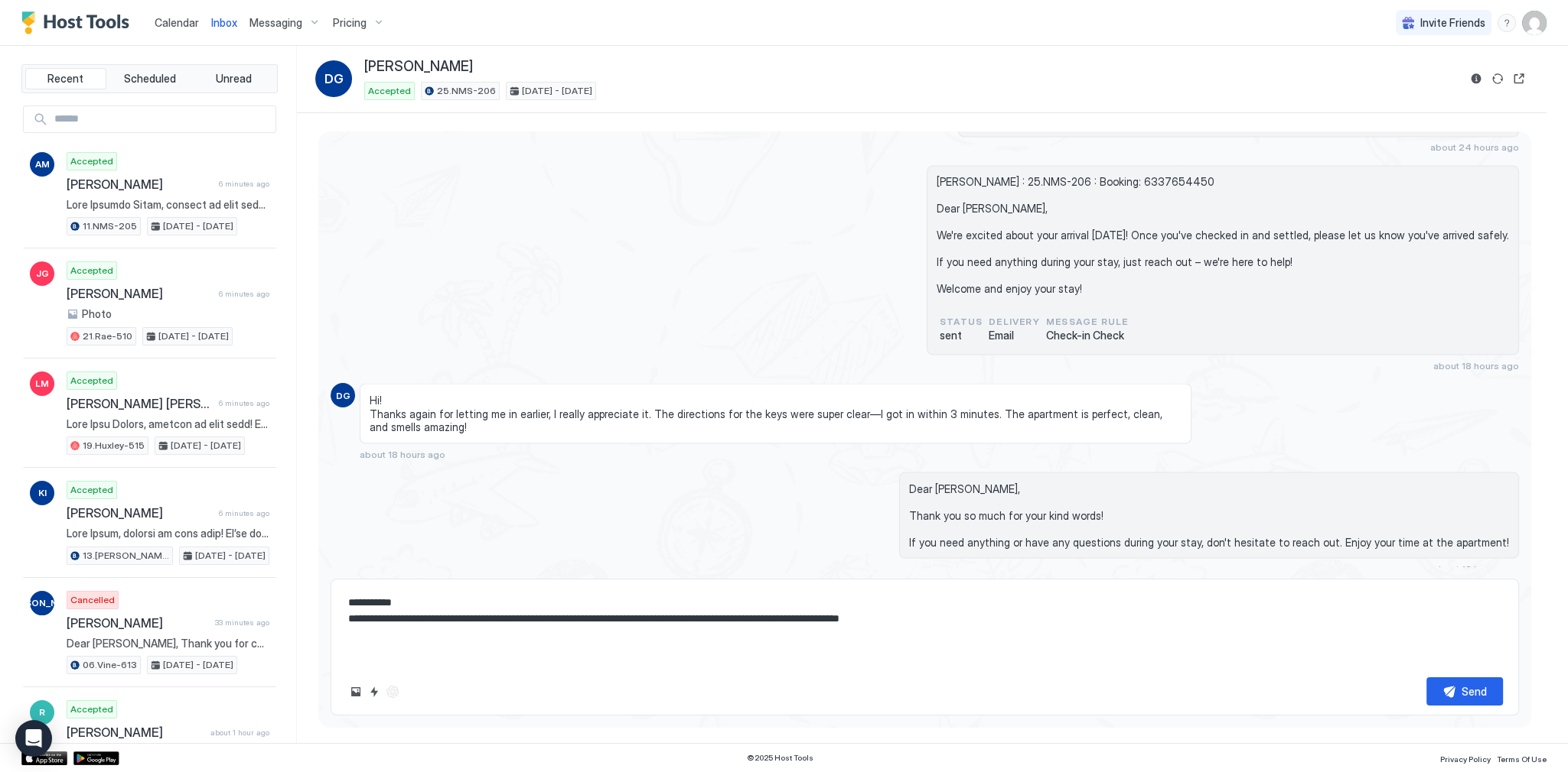
click at [802, 620] on textarea "**********" at bounding box center [925, 627] width 1156 height 76
click at [1087, 613] on textarea "**********" at bounding box center [925, 627] width 1156 height 76
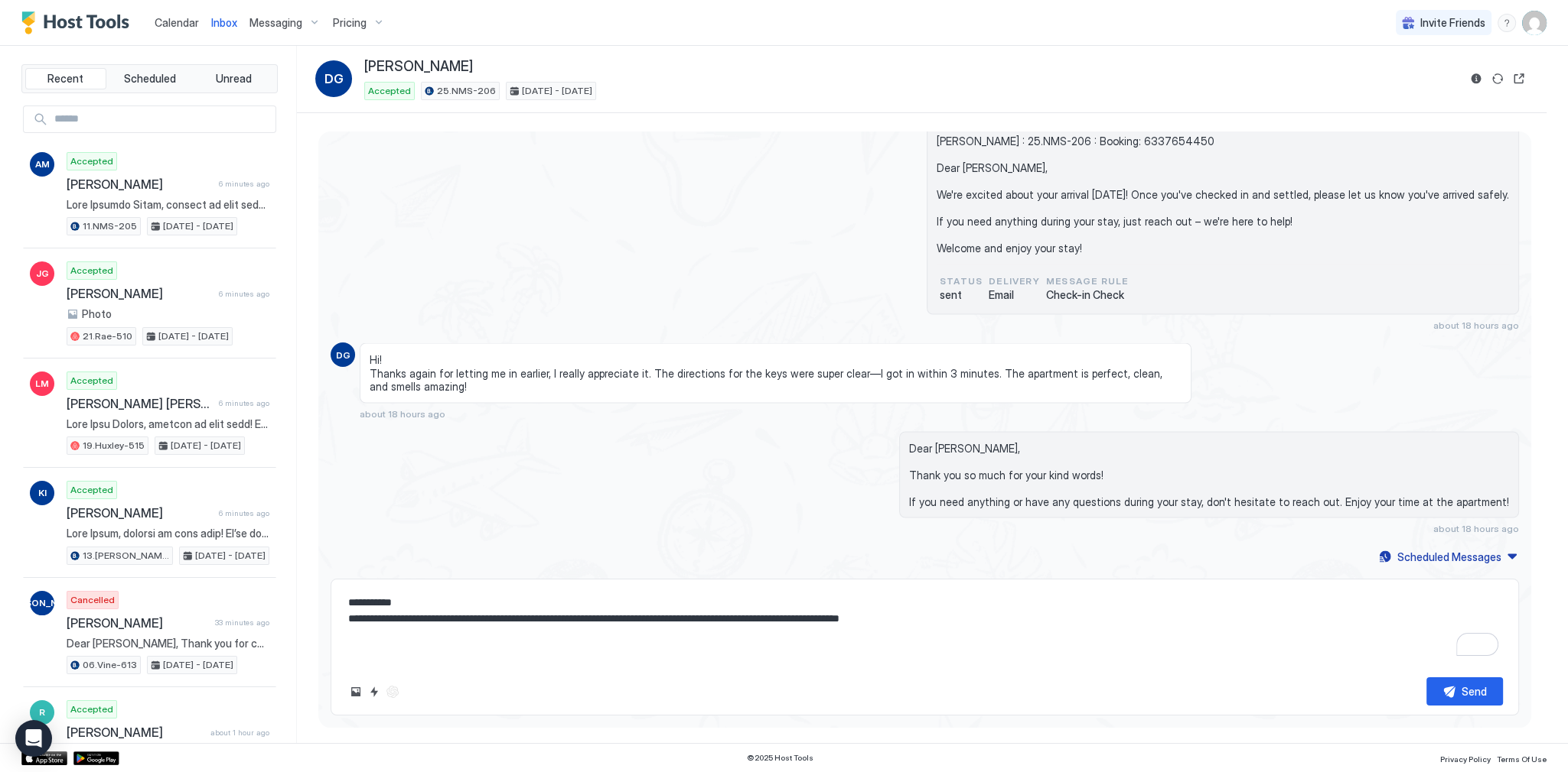
click at [975, 612] on textarea "**********" at bounding box center [925, 627] width 1156 height 76
drag, startPoint x: 1477, startPoint y: 678, endPoint x: 1475, endPoint y: 694, distance: 16.1
click at [1475, 694] on button "Send" at bounding box center [1464, 692] width 76 height 29
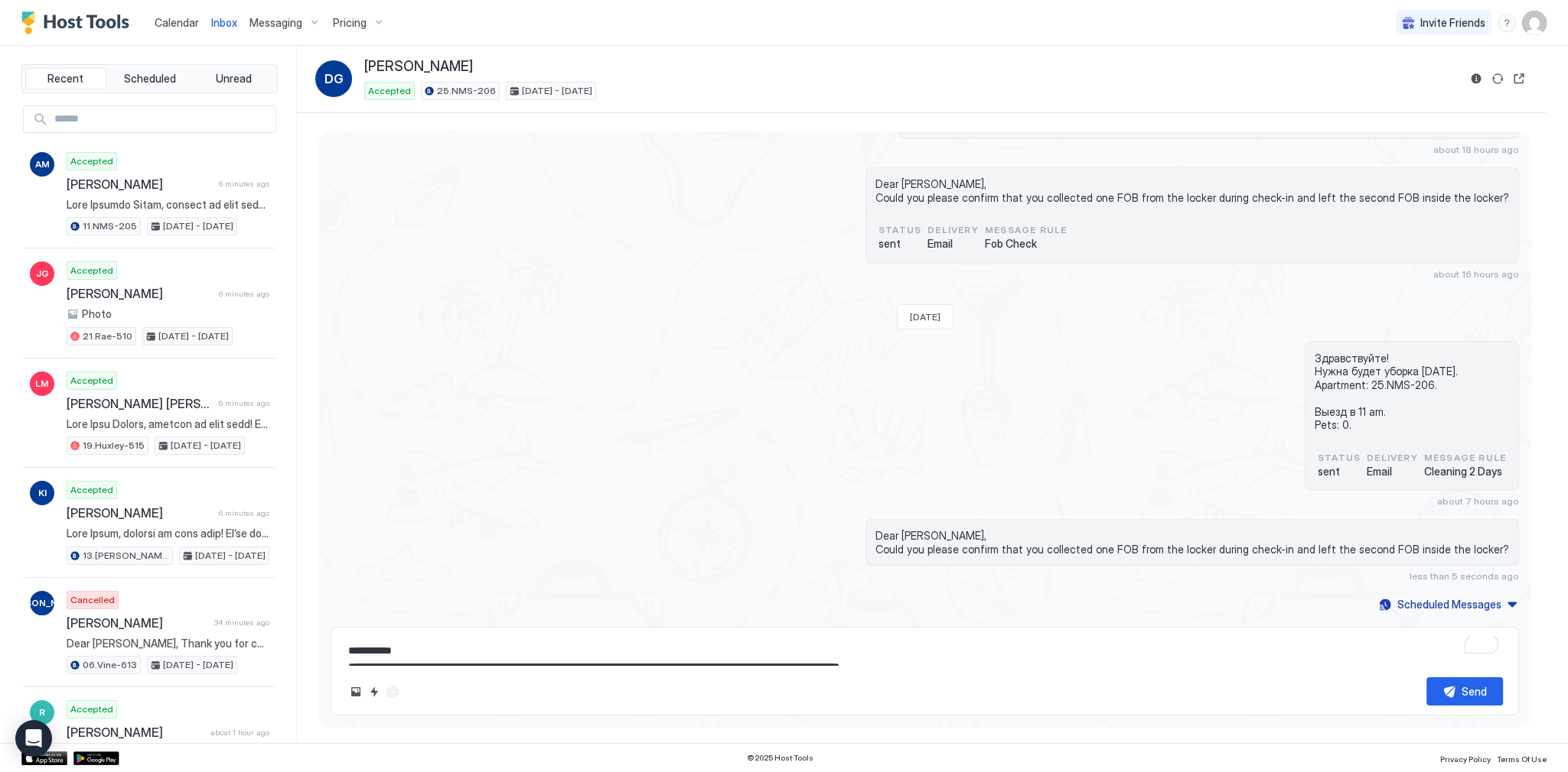
click at [168, 25] on span "Calendar" at bounding box center [177, 22] width 44 height 13
click at [169, 26] on span "Calendar" at bounding box center [177, 22] width 44 height 13
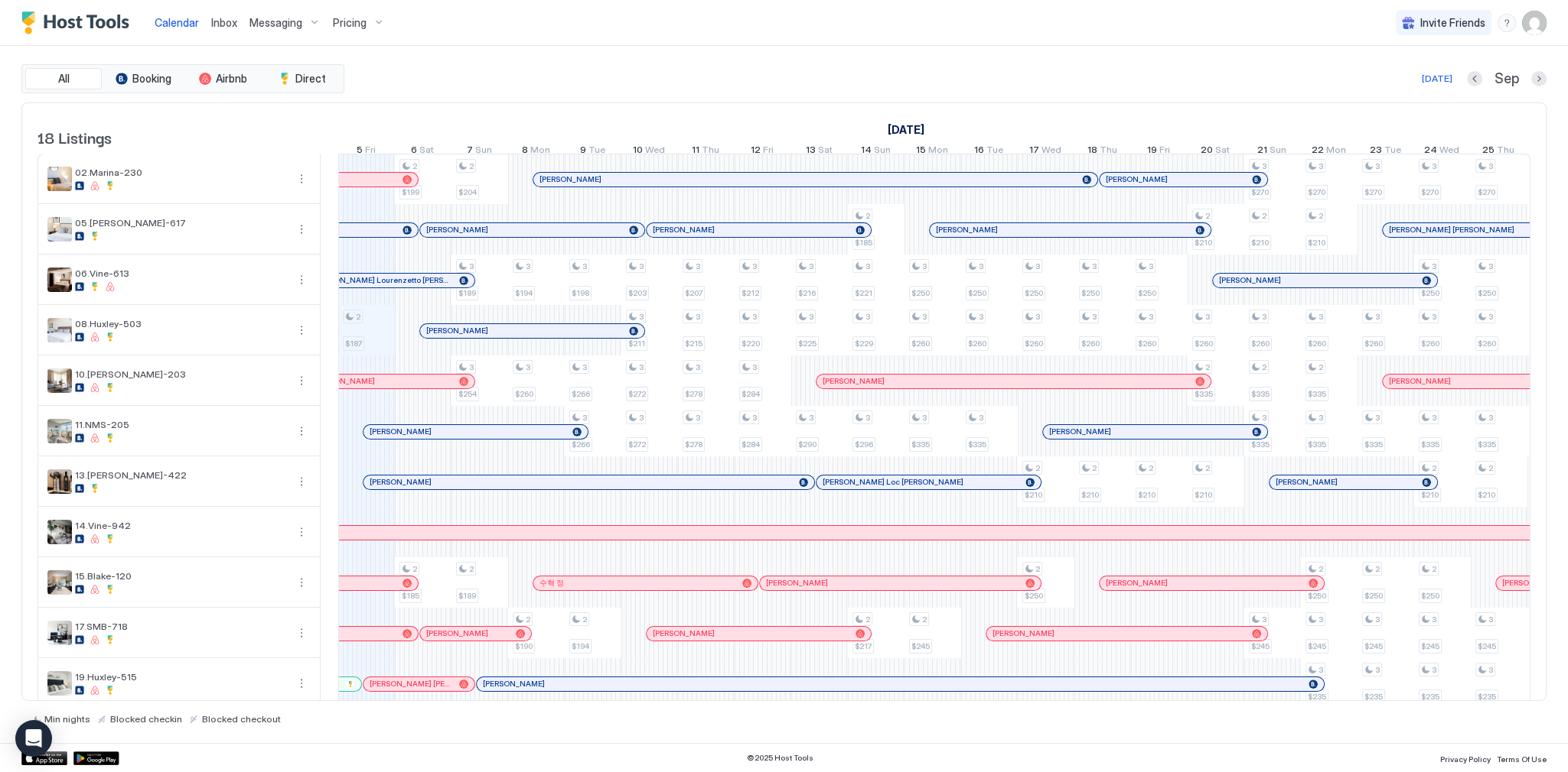
click at [930, 107] on div "[DATE] [DATE] [DATE] 21 Thu 22 Fri 23 Sat 24 Sun 25 Mon 26 Tue 27 Wed 28 Thu 29…" at bounding box center [934, 133] width 1192 height 60
click at [1014, 86] on div "[DATE] Sep" at bounding box center [947, 79] width 1199 height 18
drag, startPoint x: 942, startPoint y: 99, endPoint x: 931, endPoint y: 101, distance: 11.2
click at [942, 99] on div "All Booking Airbnb Direct [DATE] [DATE] Listings [DATE] [DATE] [DATE] 21 Thu 22…" at bounding box center [784, 394] width 1525 height 661
click at [205, 23] on div "Inbox" at bounding box center [224, 23] width 38 height 29
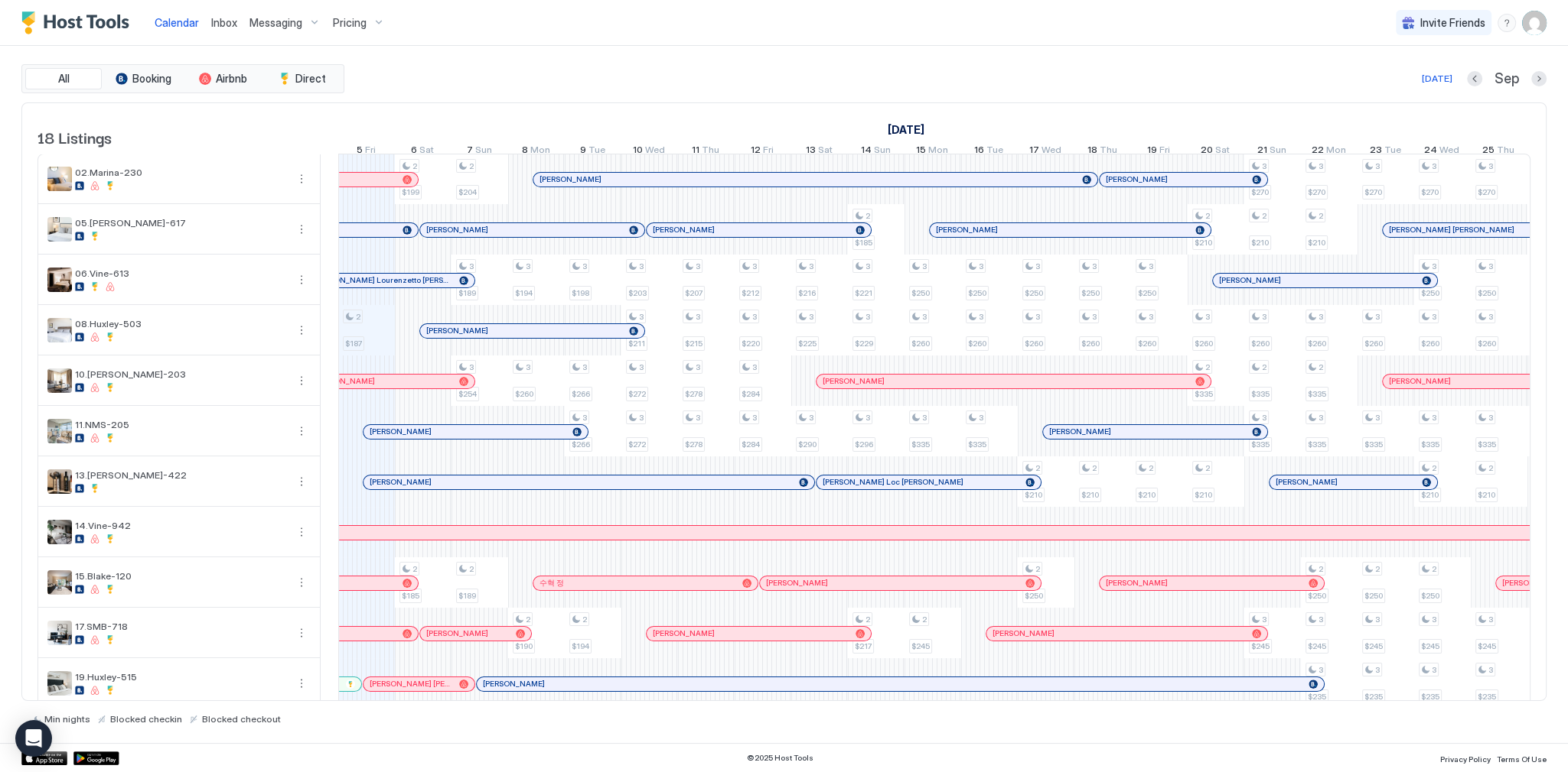
click at [208, 22] on div "Inbox" at bounding box center [224, 23] width 38 height 29
click at [211, 22] on span "Inbox" at bounding box center [224, 22] width 26 height 13
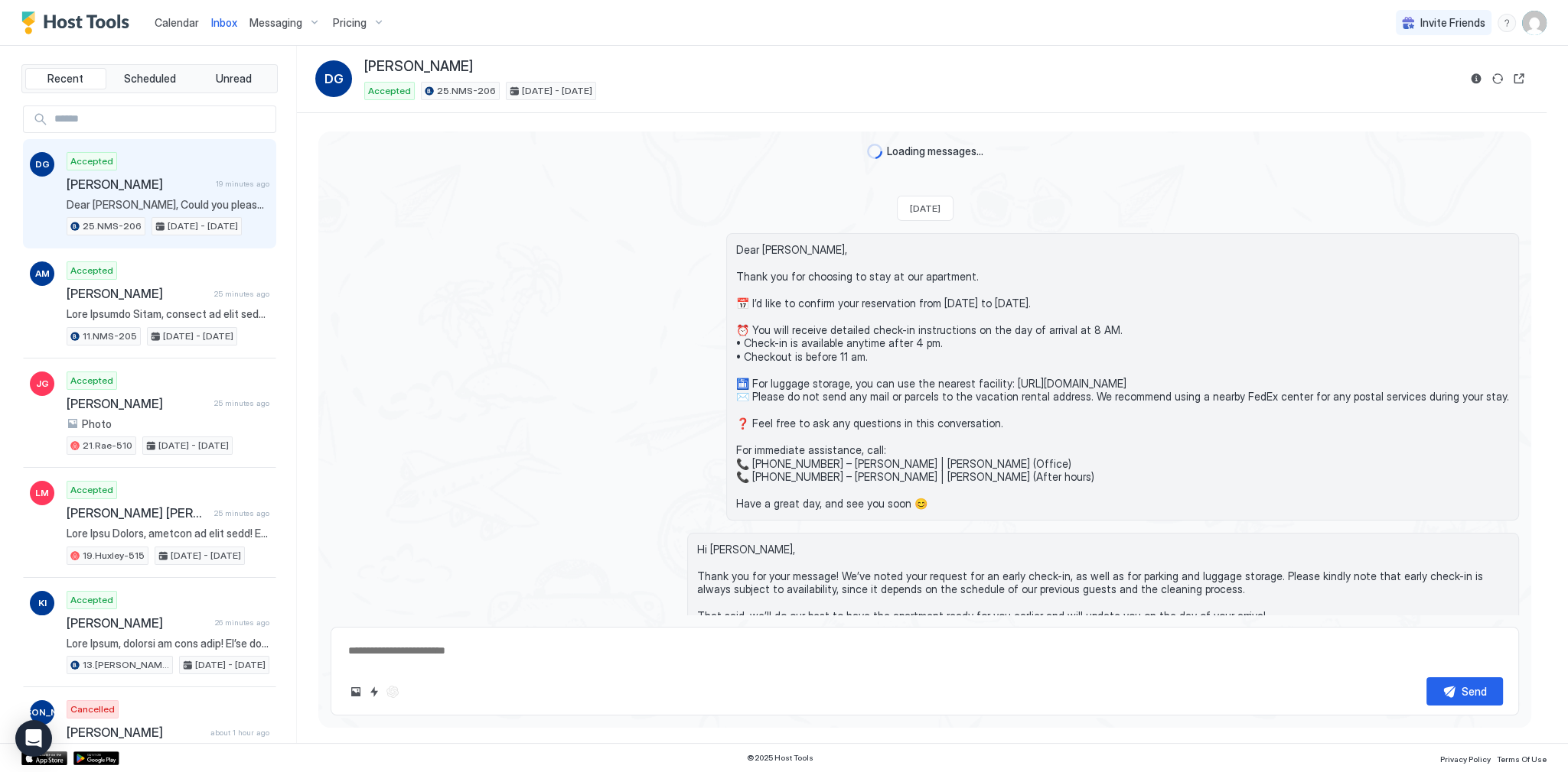
scroll to position [3403, 0]
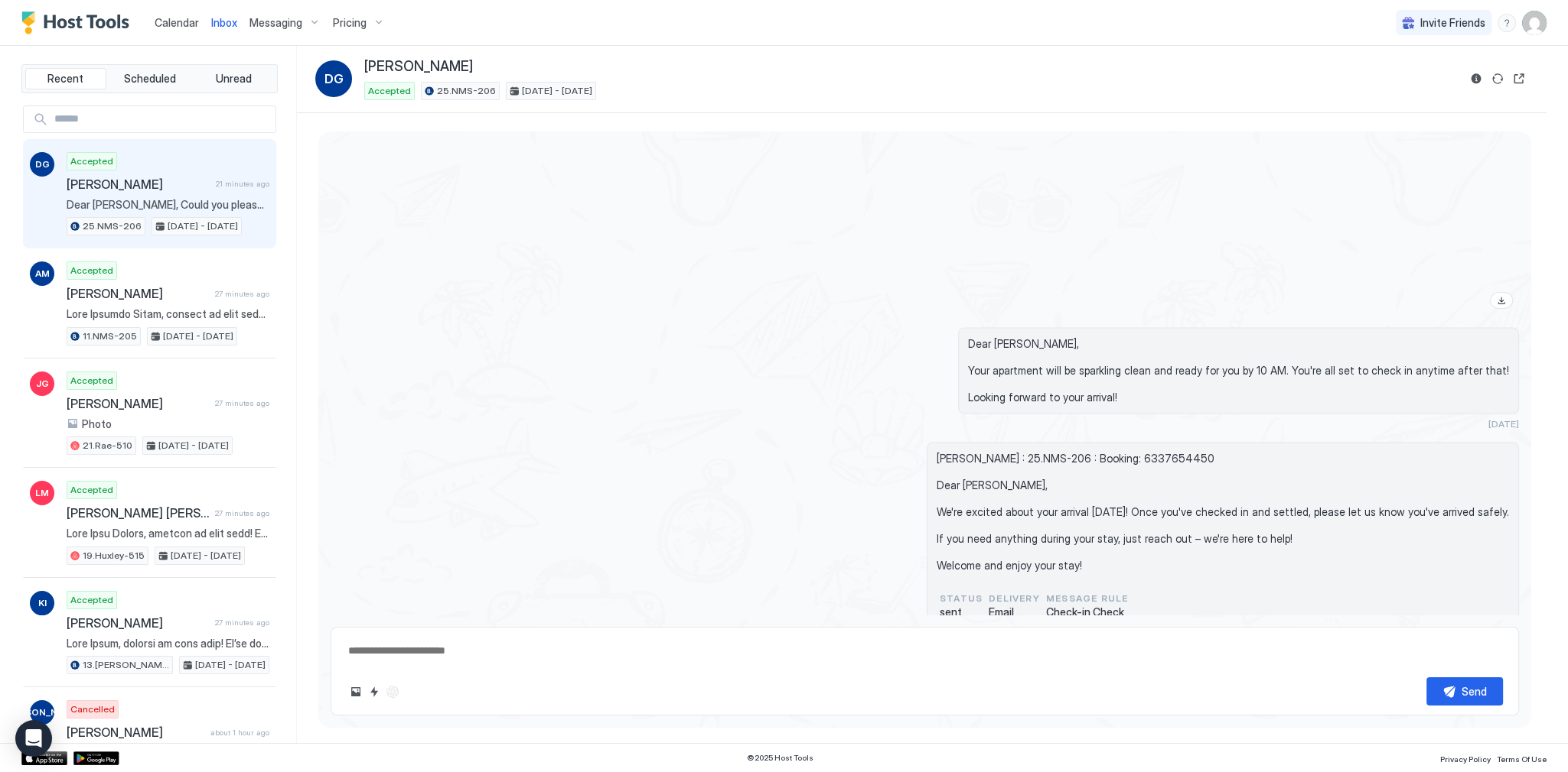
drag, startPoint x: 601, startPoint y: 140, endPoint x: 383, endPoint y: 58, distance: 232.9
click at [172, 22] on span "Calendar" at bounding box center [177, 22] width 44 height 13
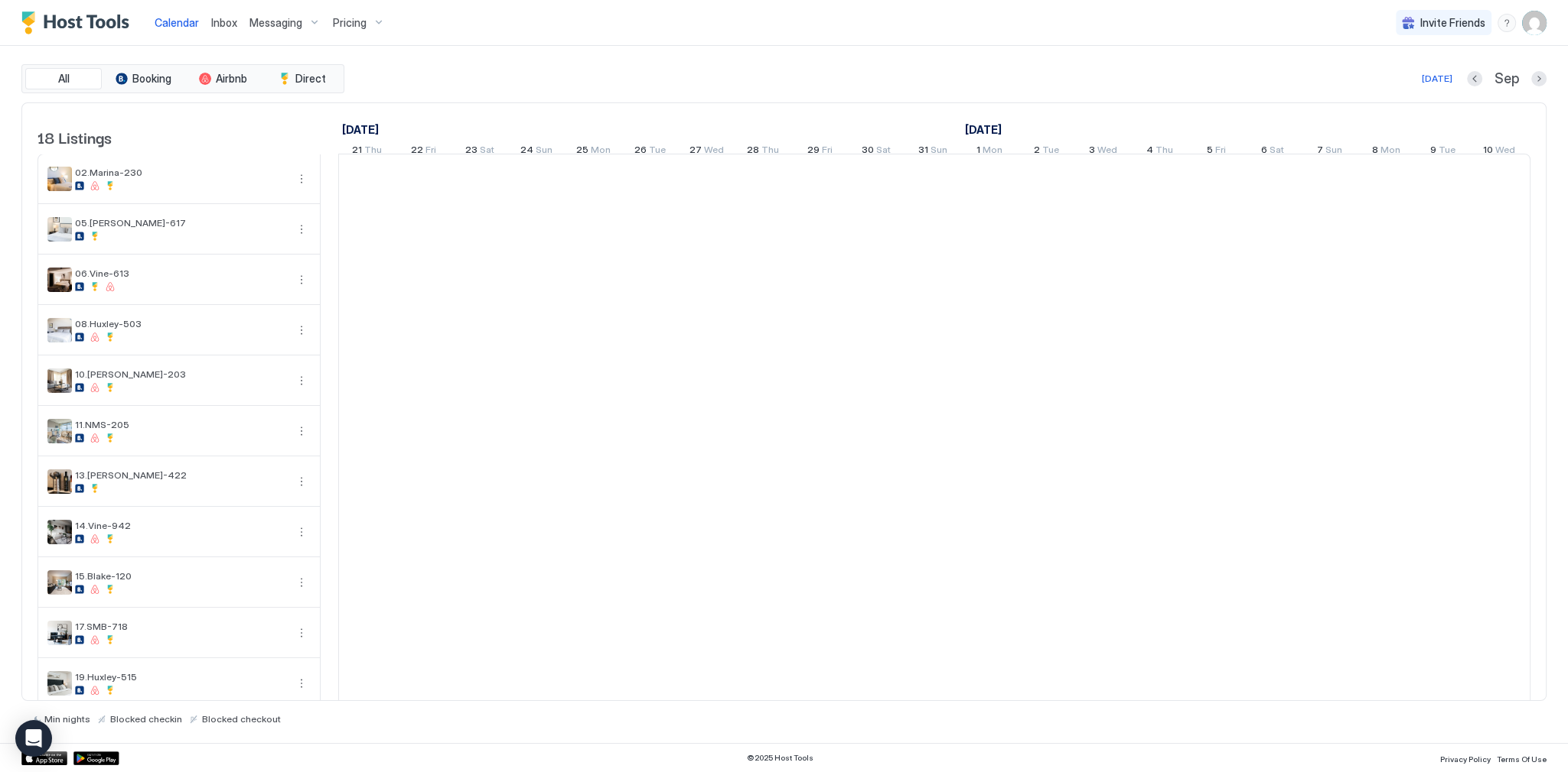
scroll to position [0, 850]
drag, startPoint x: 409, startPoint y: 73, endPoint x: 325, endPoint y: 45, distance: 88.5
click at [409, 72] on div "[DATE] Sep" at bounding box center [947, 79] width 1199 height 18
click at [222, 21] on span "Inbox" at bounding box center [224, 22] width 26 height 13
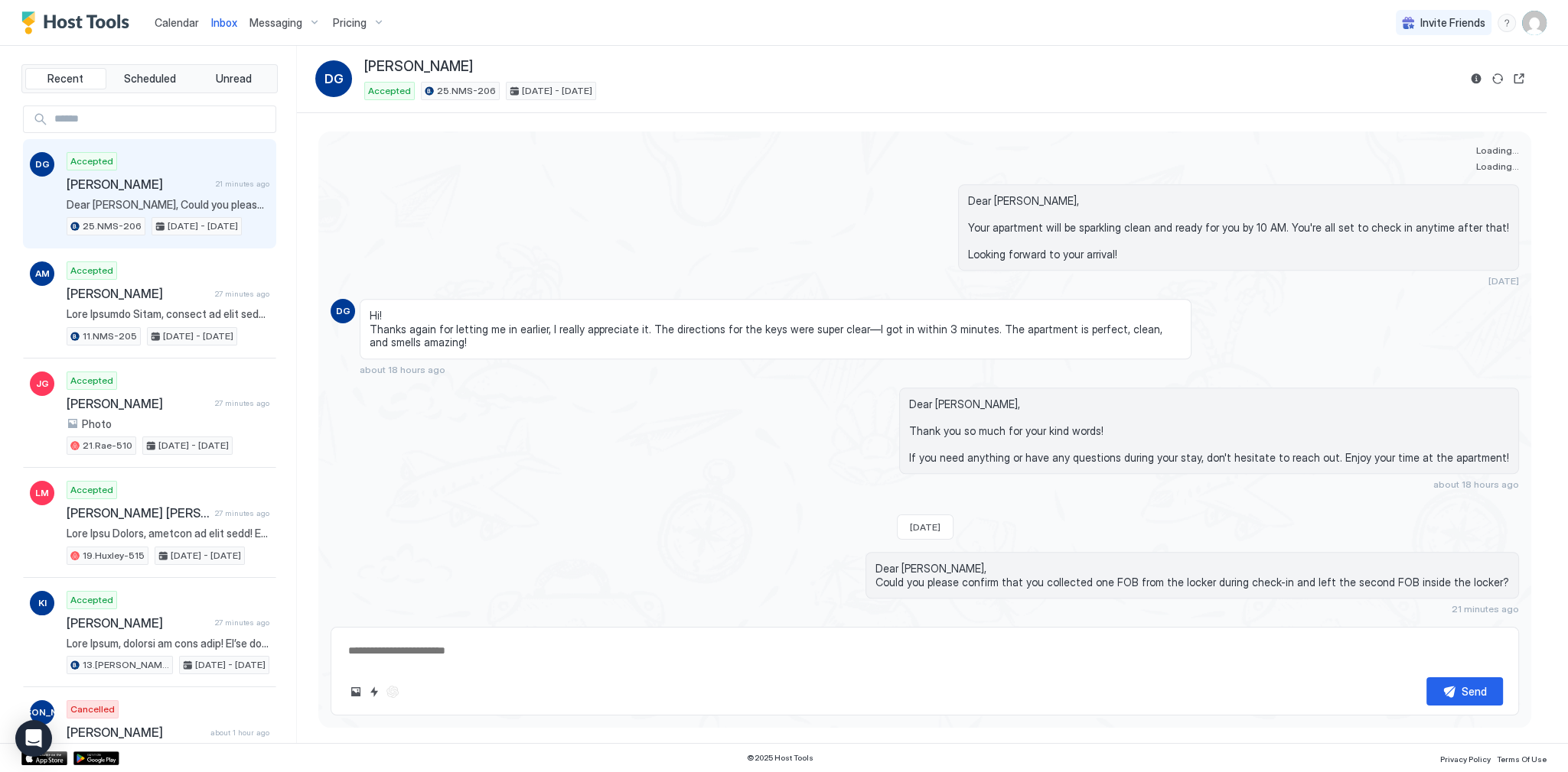
scroll to position [3403, 0]
